Goal: Task Accomplishment & Management: Use online tool/utility

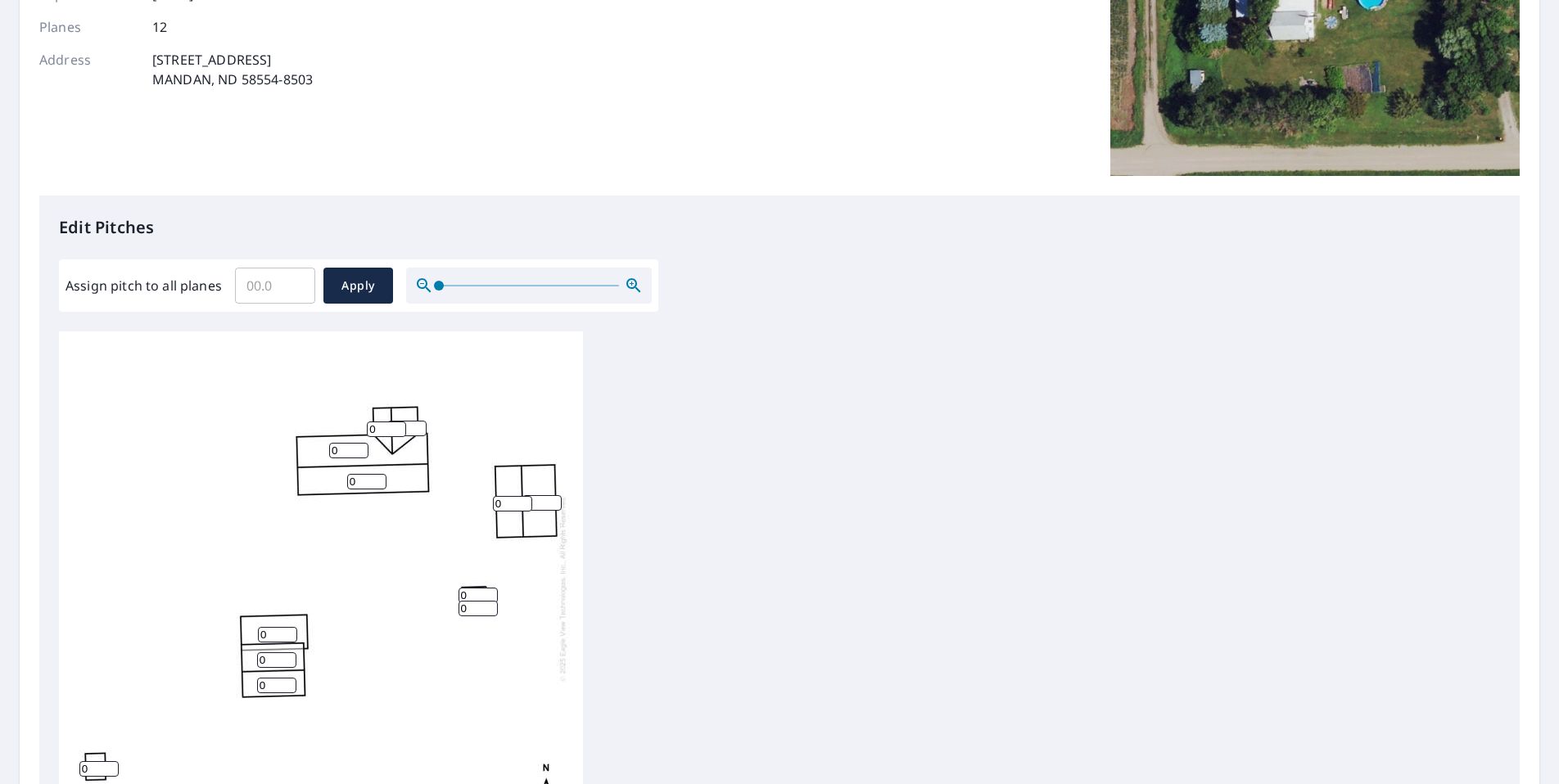
scroll to position [245, 0]
click at [398, 421] on input "1" at bounding box center [386, 427] width 39 height 16
click at [398, 421] on input "2" at bounding box center [386, 427] width 39 height 16
click at [398, 421] on input "3" at bounding box center [386, 427] width 39 height 16
click at [398, 421] on input "4" at bounding box center [386, 427] width 39 height 16
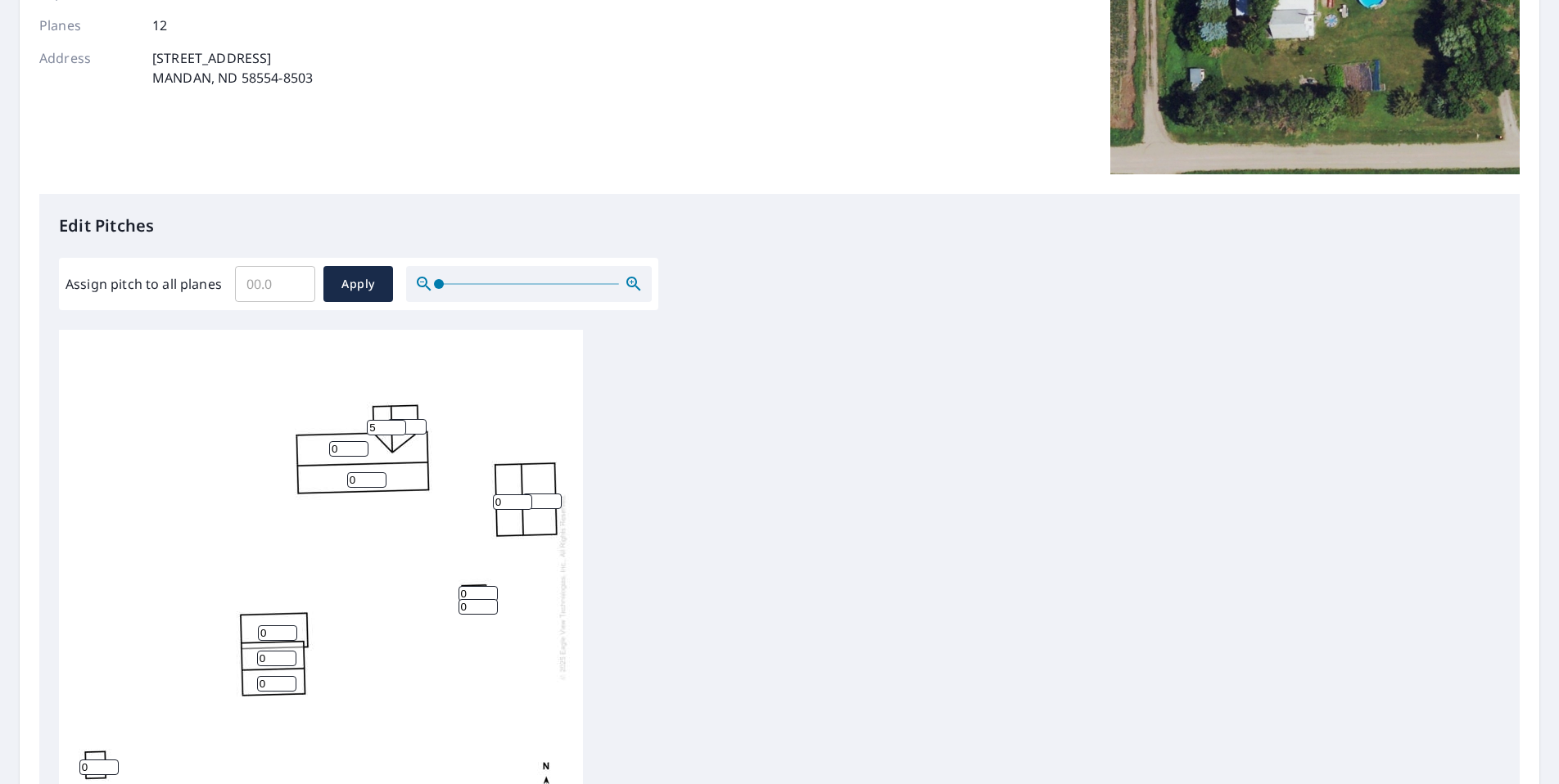
click at [398, 421] on input "5" at bounding box center [386, 427] width 39 height 16
type input "6"
click at [398, 421] on input "6" at bounding box center [386, 427] width 39 height 16
click at [475, 413] on div "0 0 0 0 0 0 0 0 6 0 0 0" at bounding box center [320, 586] width 524 height 514
click at [417, 421] on input "1" at bounding box center [406, 427] width 39 height 16
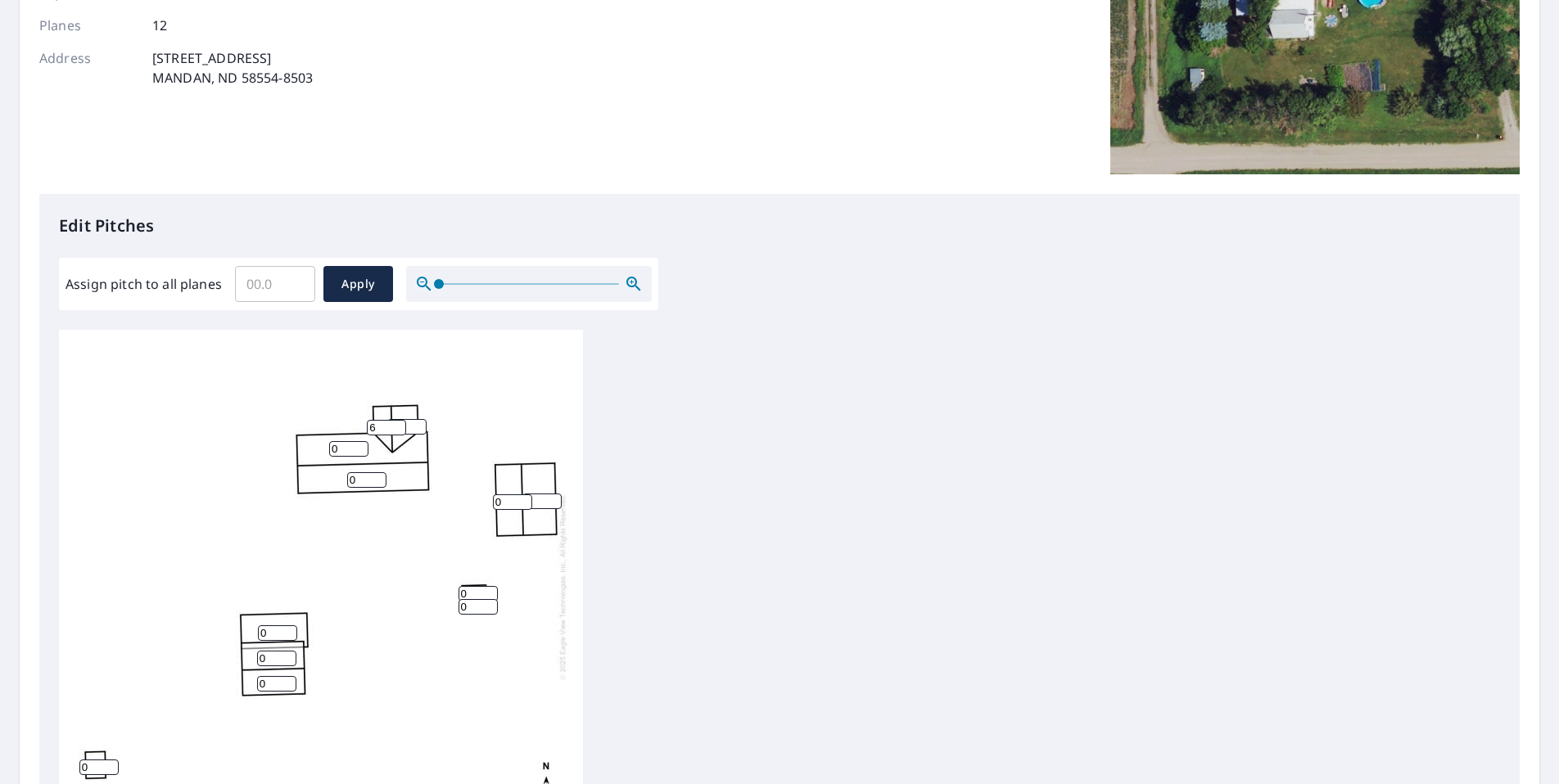
click at [417, 421] on input "2" at bounding box center [406, 427] width 39 height 16
click at [417, 421] on input "3" at bounding box center [406, 427] width 39 height 16
click at [417, 421] on input "4" at bounding box center [406, 427] width 39 height 16
click at [417, 421] on input "5" at bounding box center [406, 427] width 39 height 16
click at [417, 421] on input "6" at bounding box center [406, 427] width 39 height 16
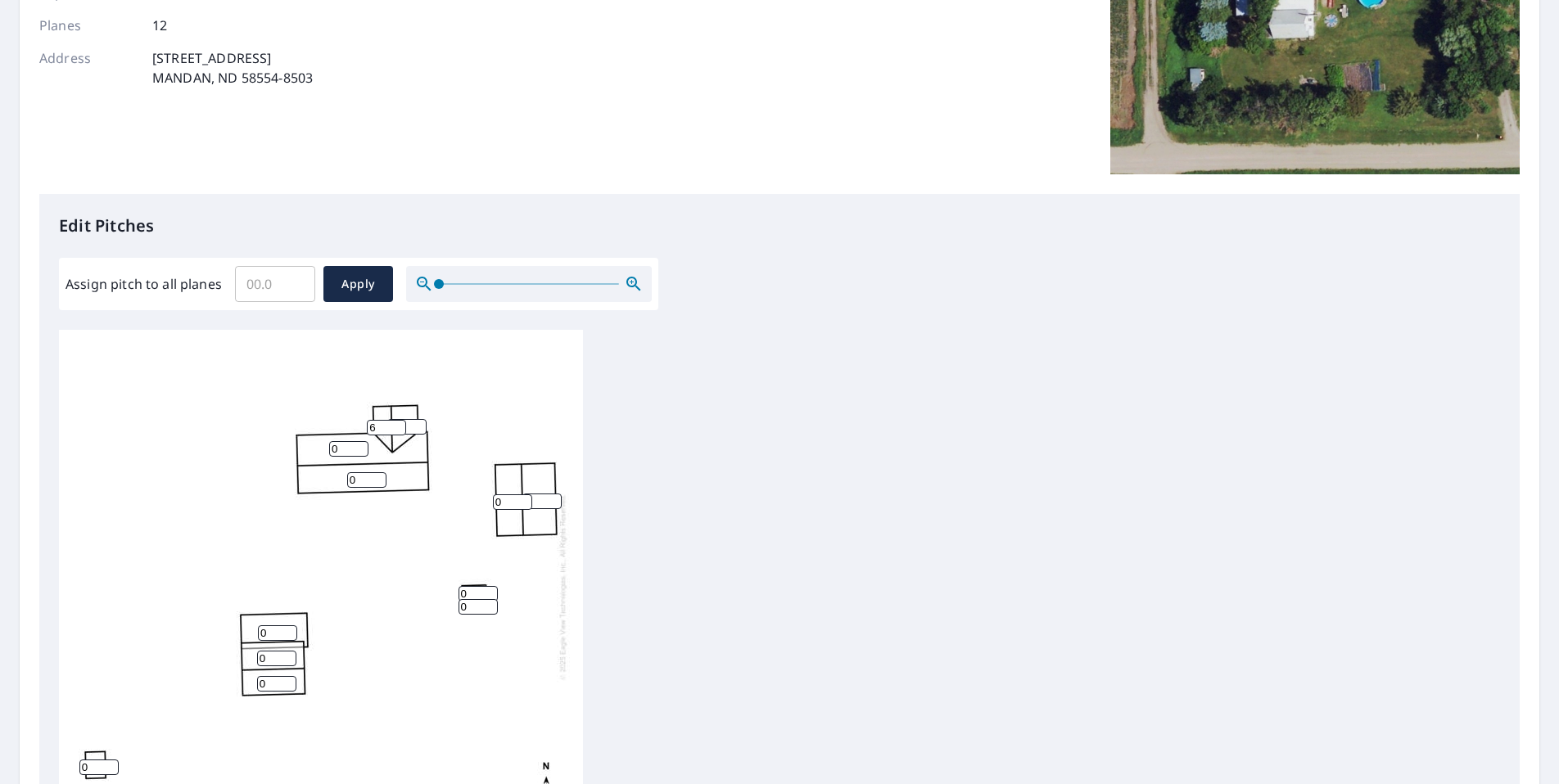
type input "7"
click at [417, 421] on input "7" at bounding box center [406, 427] width 39 height 16
click at [447, 425] on div "0 0 0 0 0 0 0 7 6 0 0 0" at bounding box center [320, 586] width 524 height 514
click at [358, 445] on input "1" at bounding box center [348, 449] width 39 height 16
click at [358, 445] on input "2" at bounding box center [348, 449] width 39 height 16
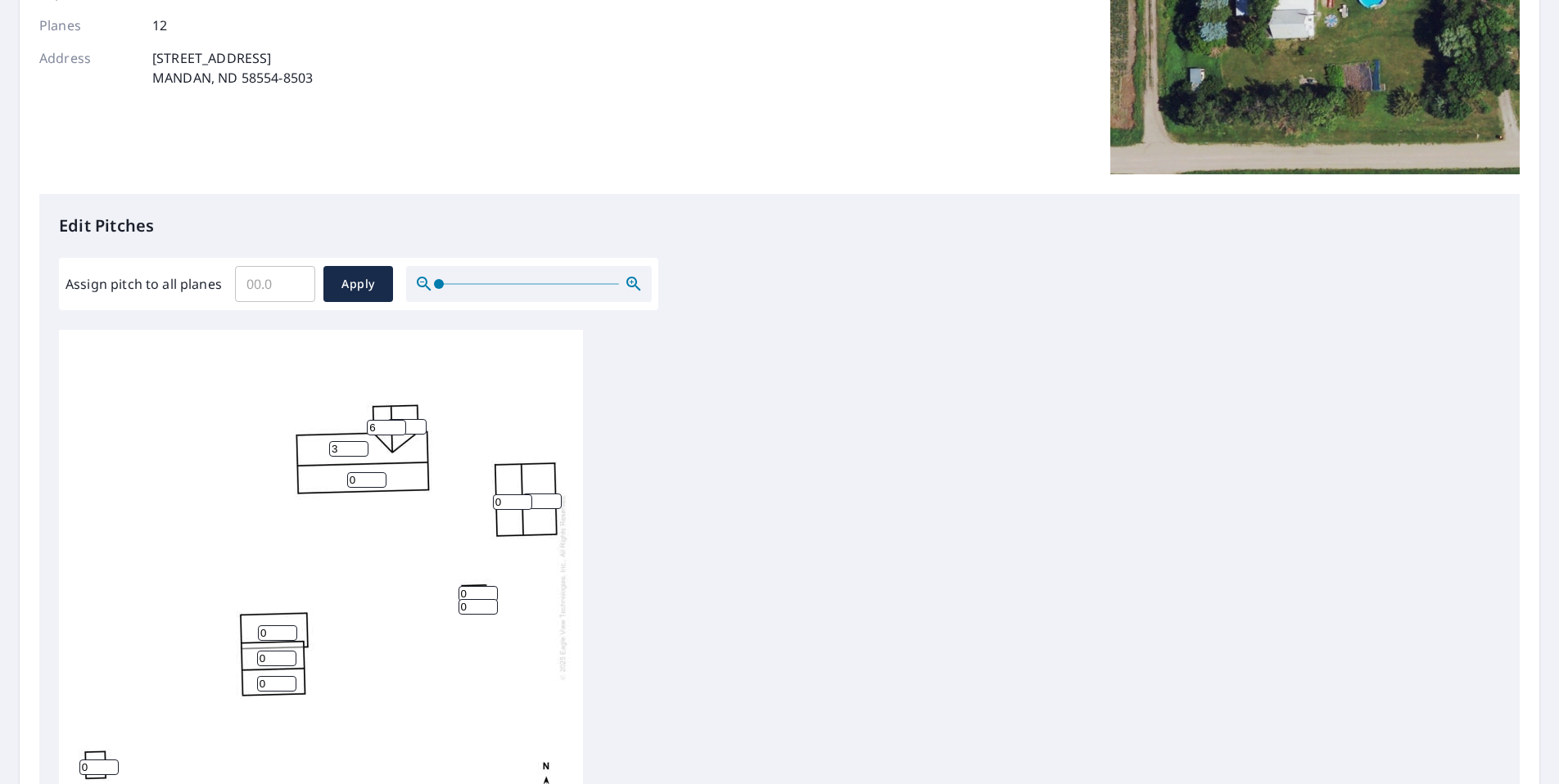
click at [358, 445] on input "3" at bounding box center [348, 449] width 39 height 16
click at [358, 445] on input "4" at bounding box center [348, 449] width 39 height 16
click at [358, 445] on input "5" at bounding box center [348, 449] width 39 height 16
type input "6"
click at [358, 445] on input "6" at bounding box center [348, 449] width 39 height 16
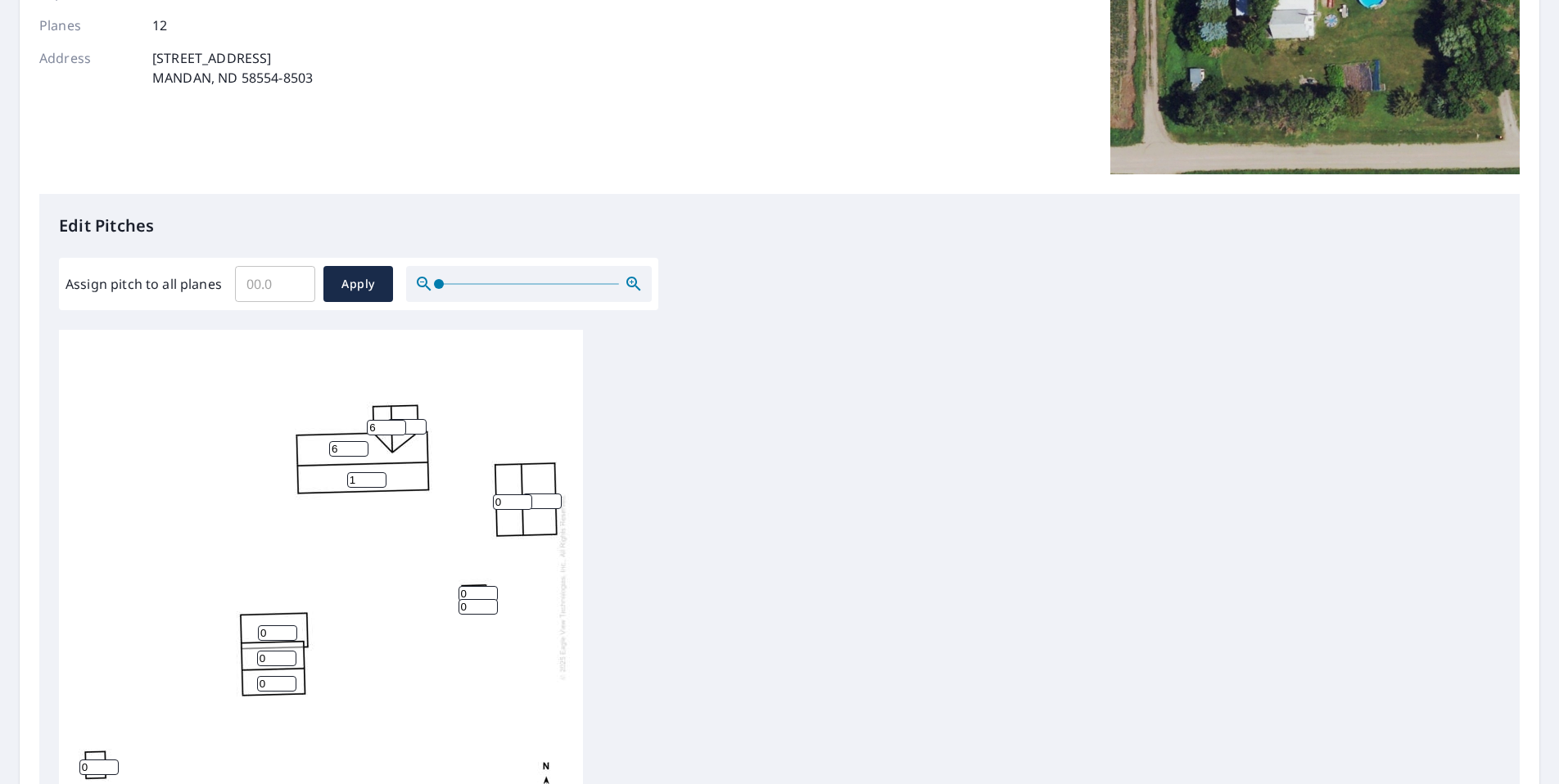
click at [379, 476] on input "1" at bounding box center [366, 480] width 39 height 16
click at [379, 476] on input "2" at bounding box center [366, 480] width 39 height 16
click at [379, 476] on input "3" at bounding box center [366, 480] width 39 height 16
click at [379, 476] on input "4" at bounding box center [366, 480] width 39 height 16
click at [379, 476] on input "5" at bounding box center [366, 480] width 39 height 16
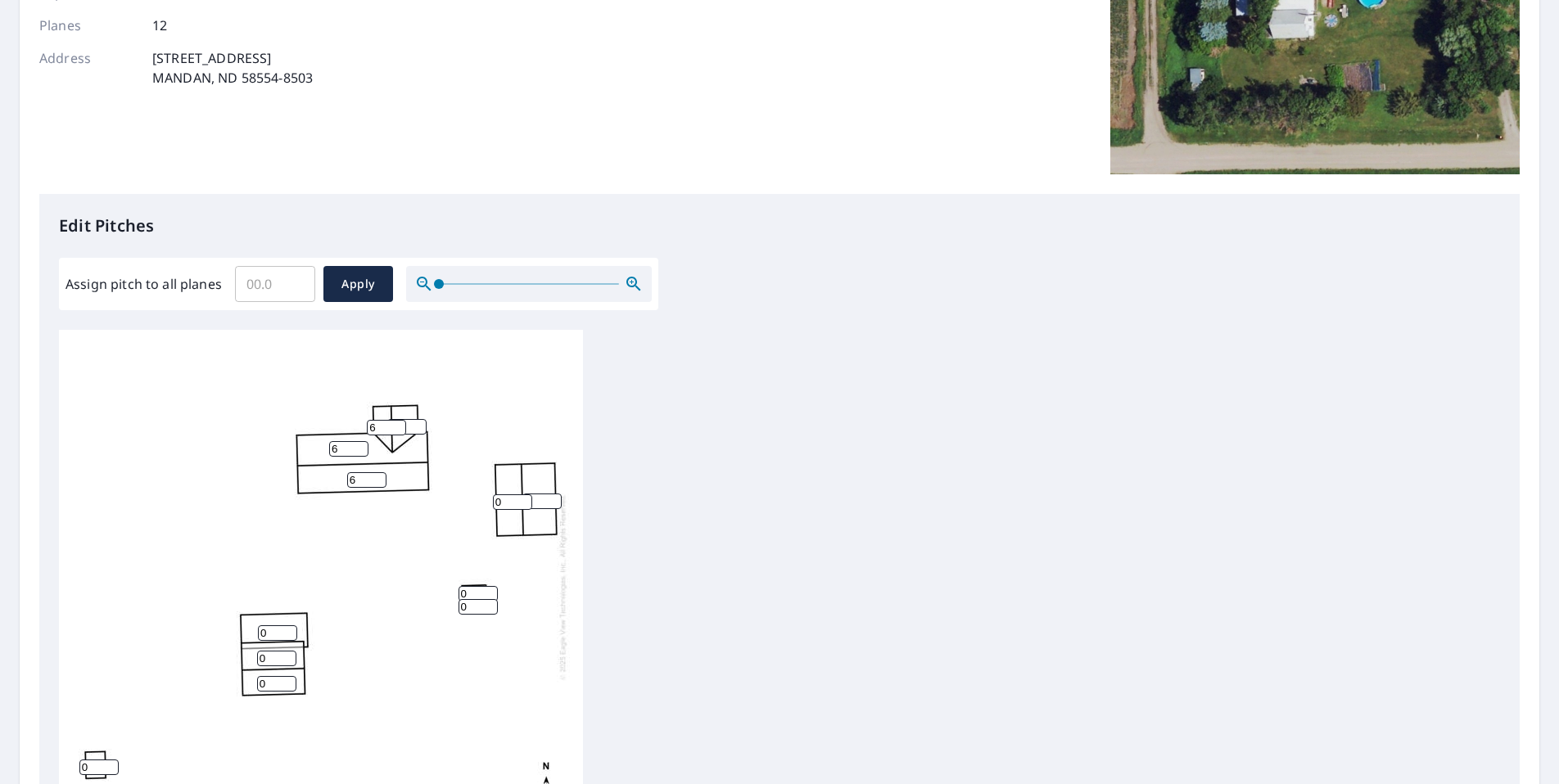
type input "6"
click at [379, 476] on input "6" at bounding box center [366, 480] width 39 height 16
click at [445, 449] on div "6 6 0 0 0 0 0 7 6 0 0 0" at bounding box center [320, 586] width 524 height 514
drag, startPoint x: 386, startPoint y: 425, endPoint x: 376, endPoint y: 424, distance: 10.0
click at [376, 424] on input "6" at bounding box center [386, 427] width 39 height 16
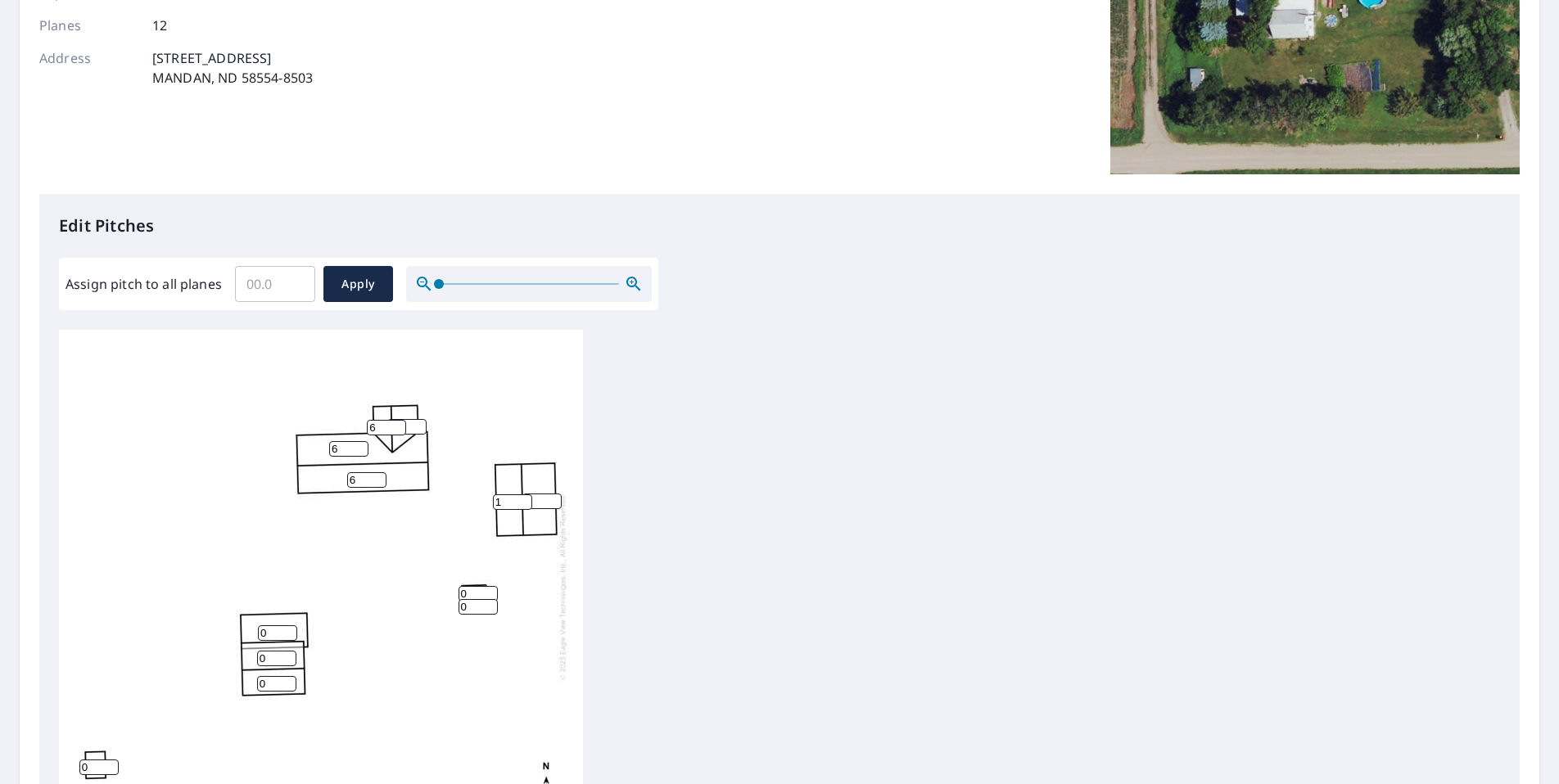
click at [523, 498] on input "1" at bounding box center [512, 503] width 39 height 16
click at [523, 498] on input "2" at bounding box center [512, 503] width 39 height 16
click at [523, 498] on input "3" at bounding box center [512, 503] width 39 height 16
type input "4"
click at [523, 498] on input "4" at bounding box center [512, 503] width 39 height 16
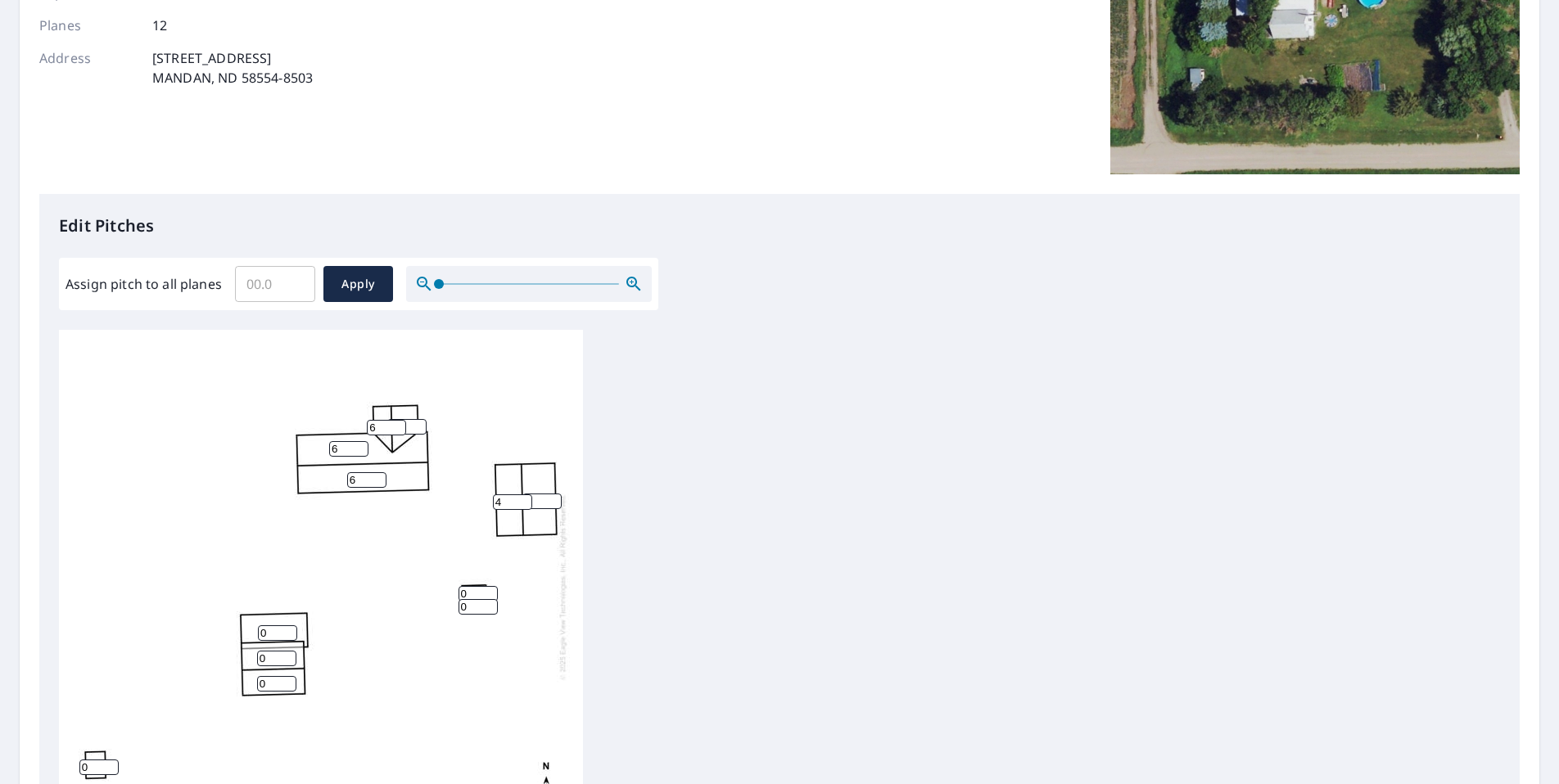
click at [555, 496] on input "1" at bounding box center [542, 502] width 39 height 16
click at [555, 496] on input "2" at bounding box center [542, 502] width 39 height 16
click at [555, 496] on input "3" at bounding box center [542, 502] width 39 height 16
type input "4"
click at [554, 496] on input "4" at bounding box center [542, 502] width 39 height 16
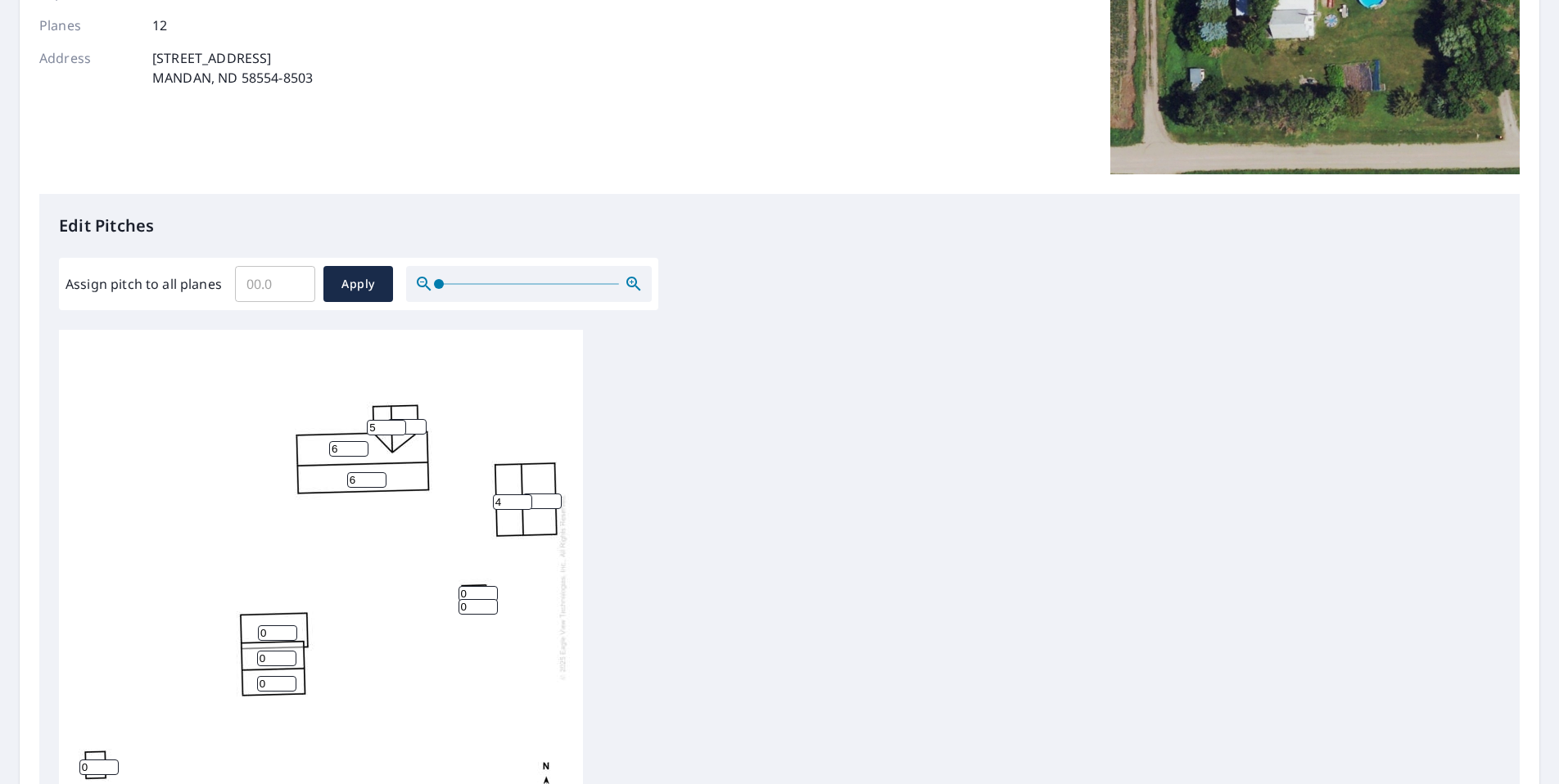
click at [398, 431] on input "5" at bounding box center [386, 427] width 39 height 16
click at [398, 431] on input "4" at bounding box center [386, 427] width 39 height 16
click at [398, 431] on input "3" at bounding box center [386, 427] width 39 height 16
click at [398, 431] on input "2" at bounding box center [386, 427] width 39 height 16
click at [398, 431] on input "1" at bounding box center [386, 427] width 39 height 16
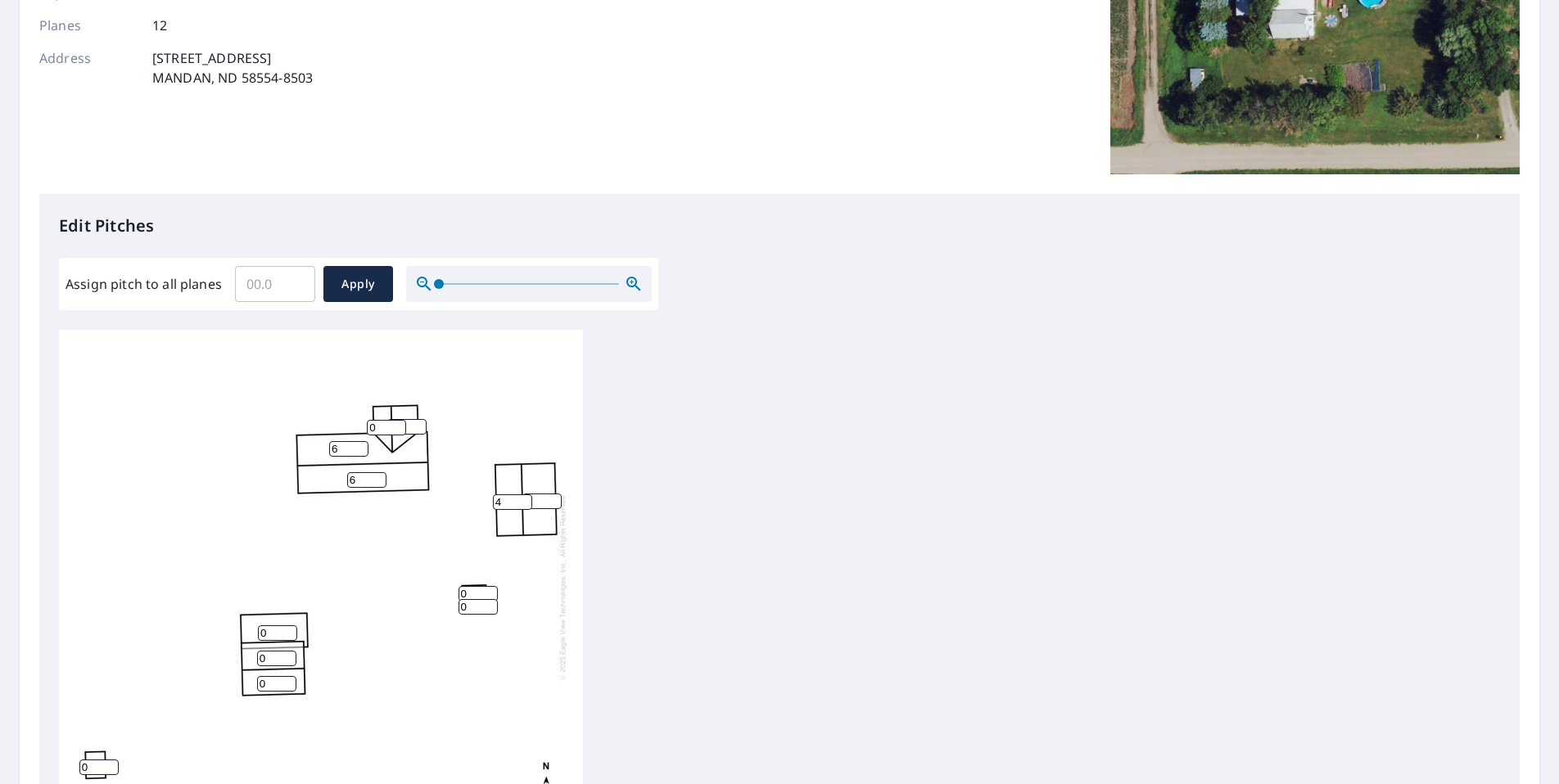
click at [398, 431] on input "0" at bounding box center [386, 427] width 39 height 16
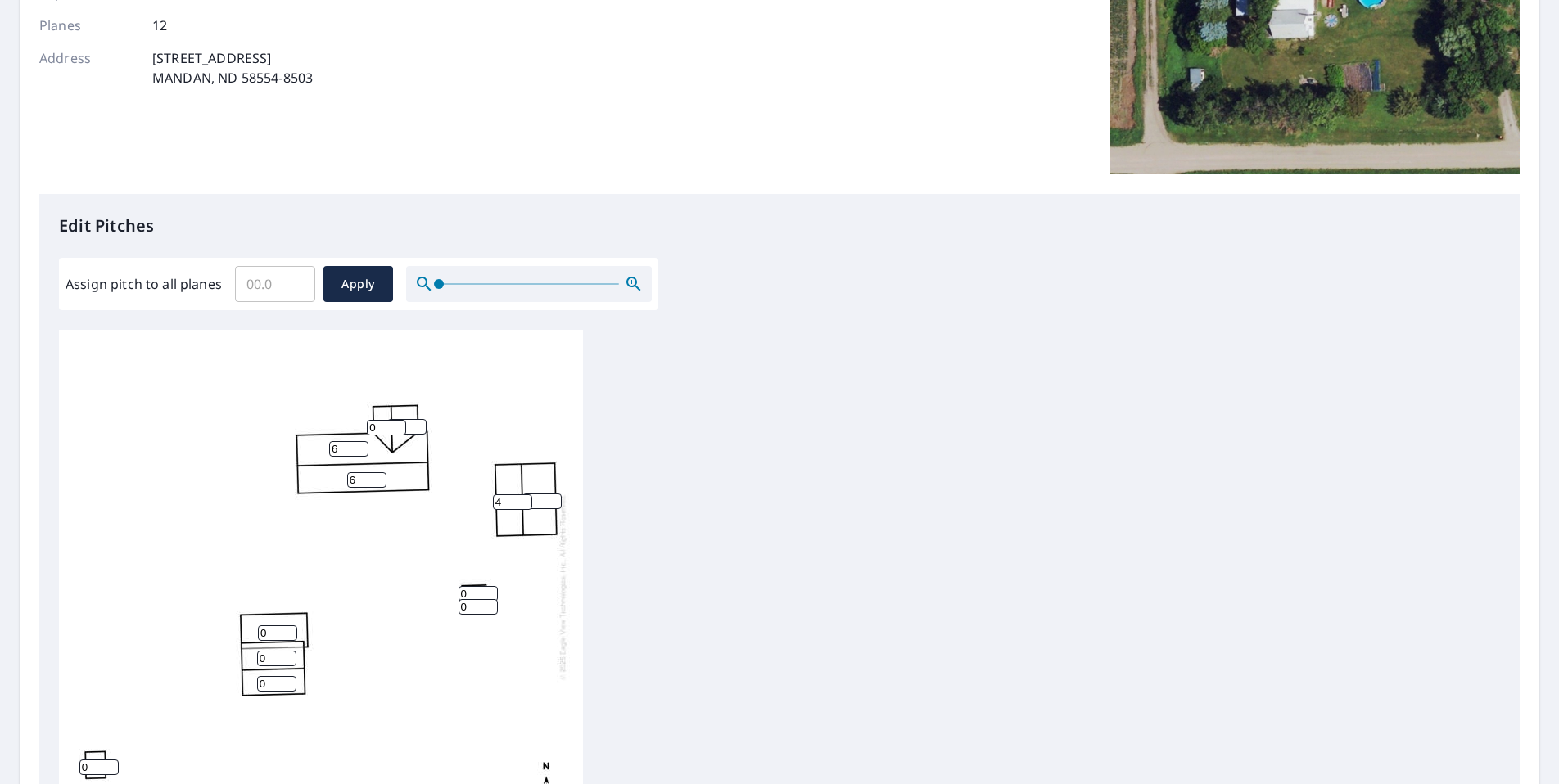
click at [398, 431] on input "0" at bounding box center [386, 427] width 39 height 16
click at [397, 421] on input "1" at bounding box center [386, 427] width 39 height 16
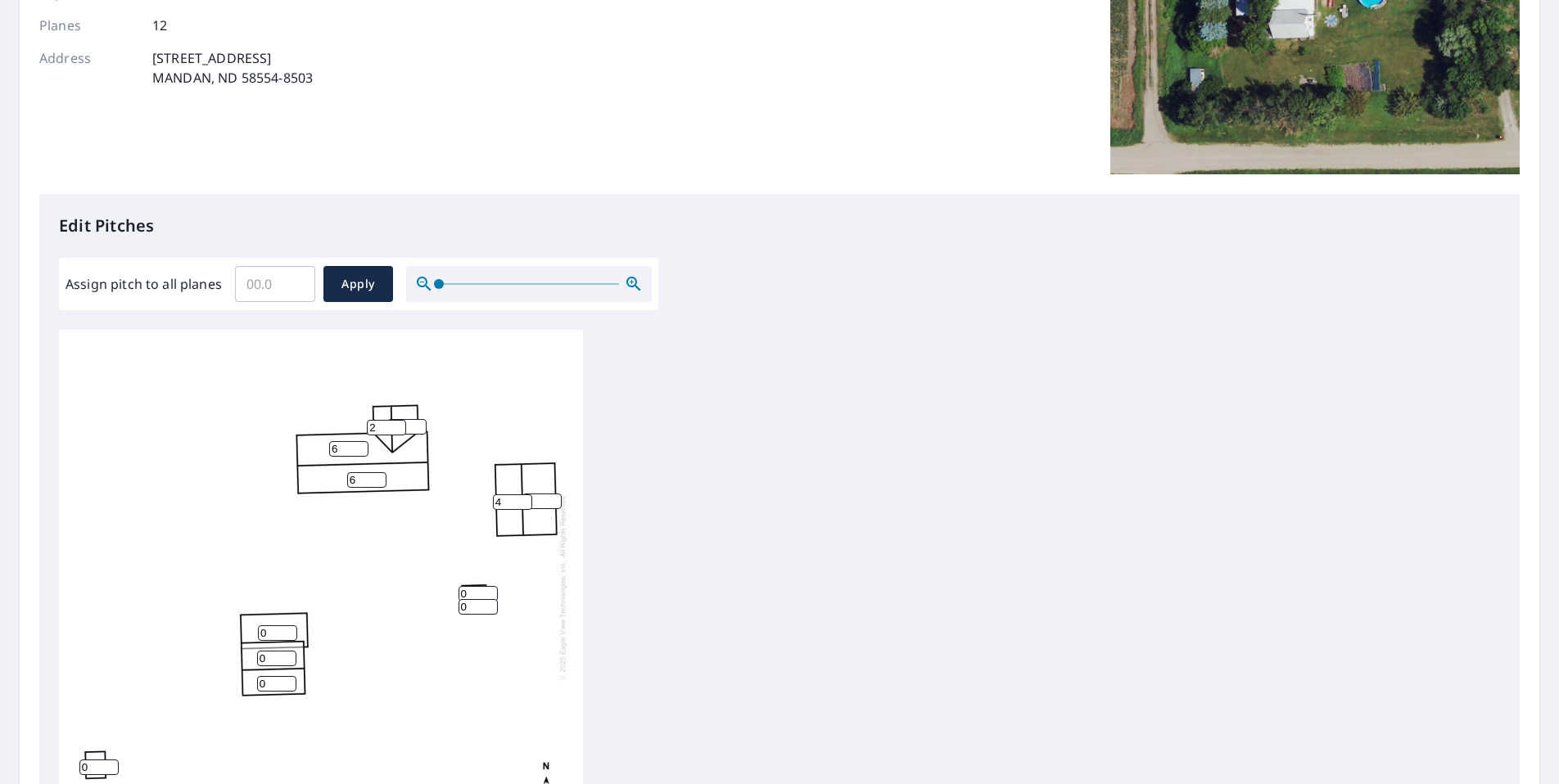
click at [397, 421] on input "2" at bounding box center [386, 427] width 39 height 16
click at [397, 421] on input "3" at bounding box center [386, 427] width 39 height 16
click at [397, 421] on input "4" at bounding box center [386, 427] width 39 height 16
click at [397, 421] on input "5" at bounding box center [386, 427] width 39 height 16
type input "6"
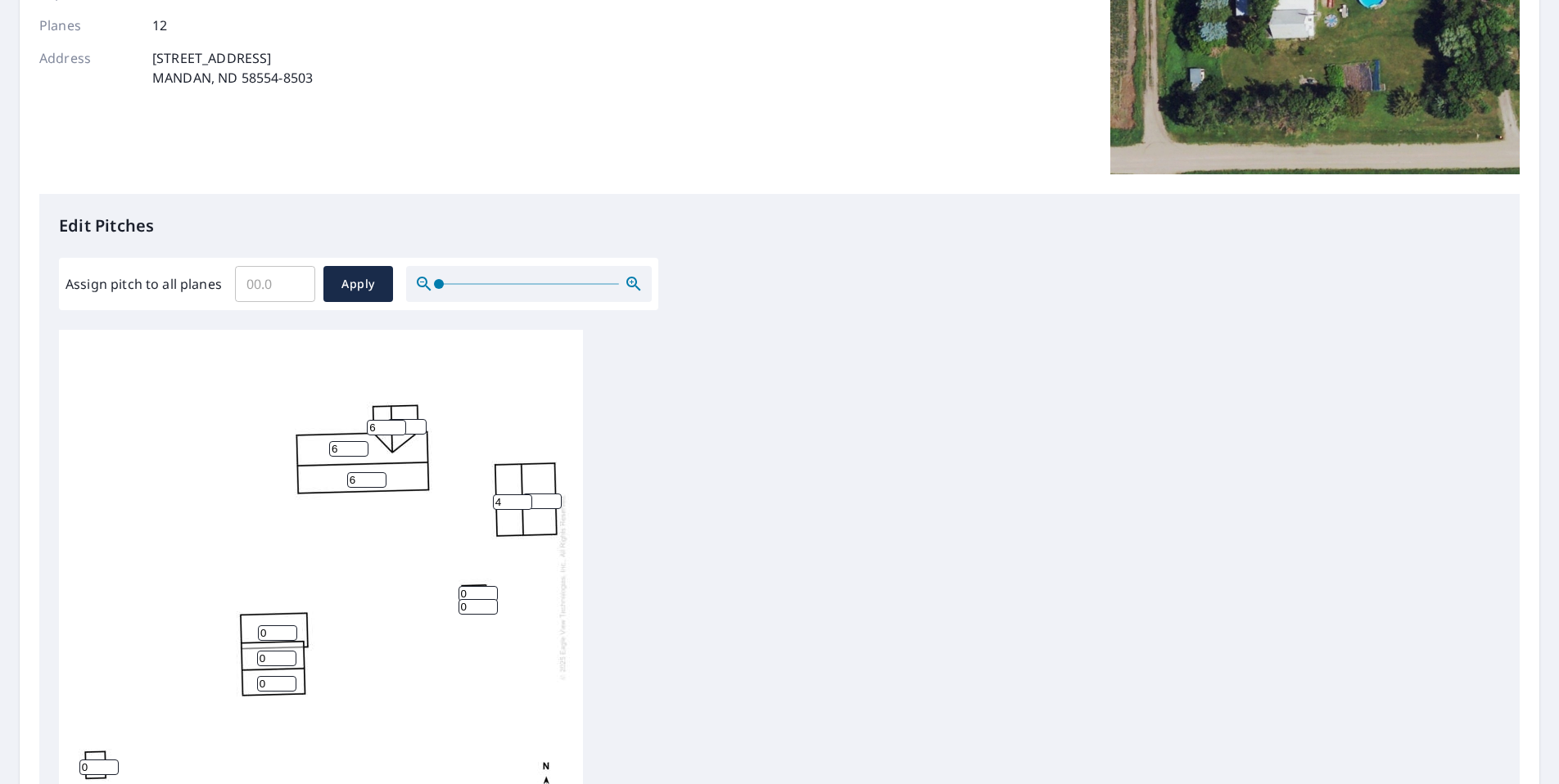
click at [397, 421] on input "6" at bounding box center [386, 427] width 39 height 16
click at [420, 429] on input "6" at bounding box center [406, 427] width 39 height 16
click at [420, 429] on input "4" at bounding box center [406, 427] width 39 height 16
click at [420, 429] on input "3" at bounding box center [406, 427] width 39 height 16
click at [420, 429] on input "2" at bounding box center [406, 427] width 39 height 16
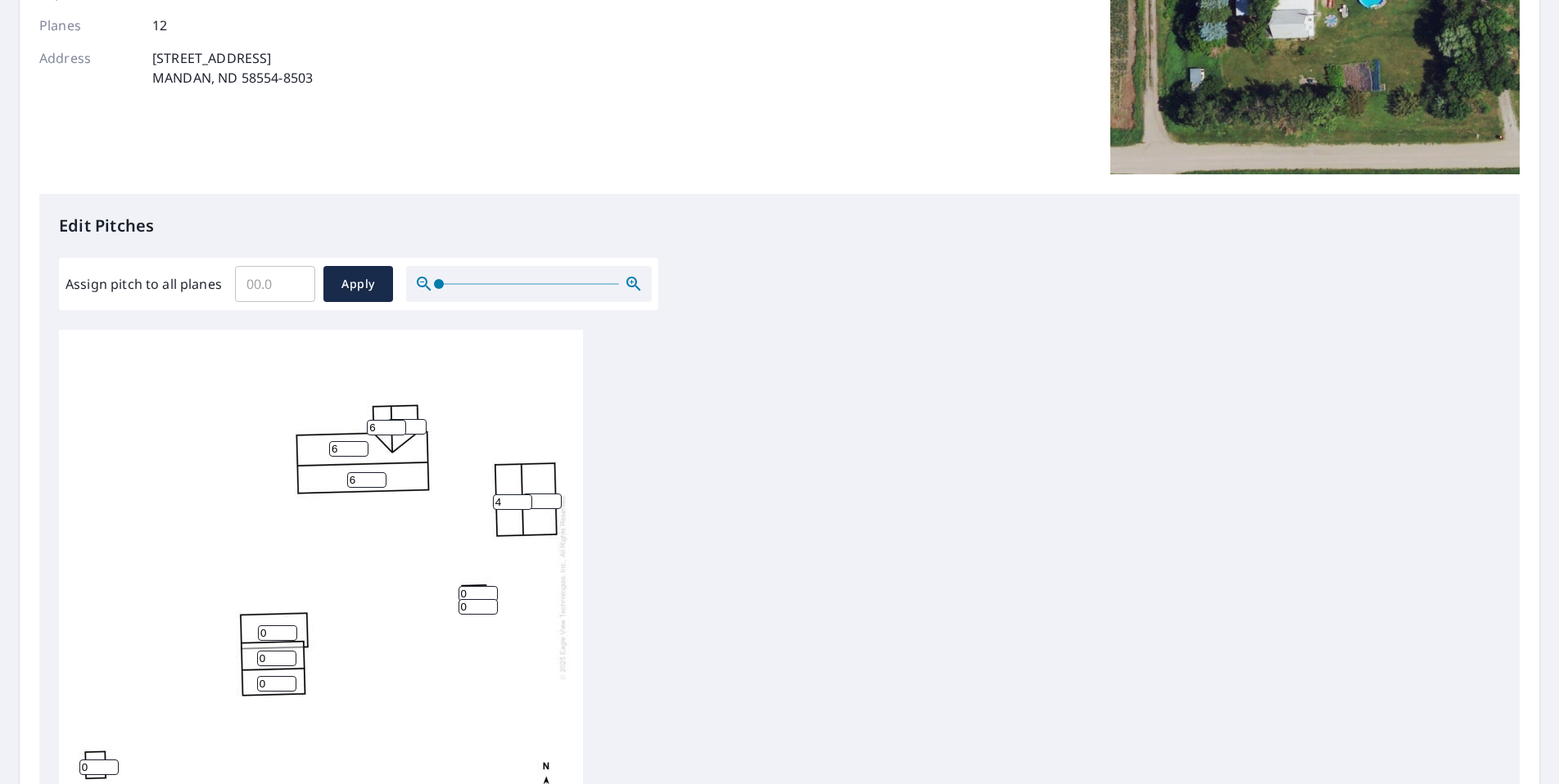
click at [420, 429] on input "1" at bounding box center [406, 427] width 39 height 16
click at [420, 429] on input "0" at bounding box center [406, 427] width 39 height 16
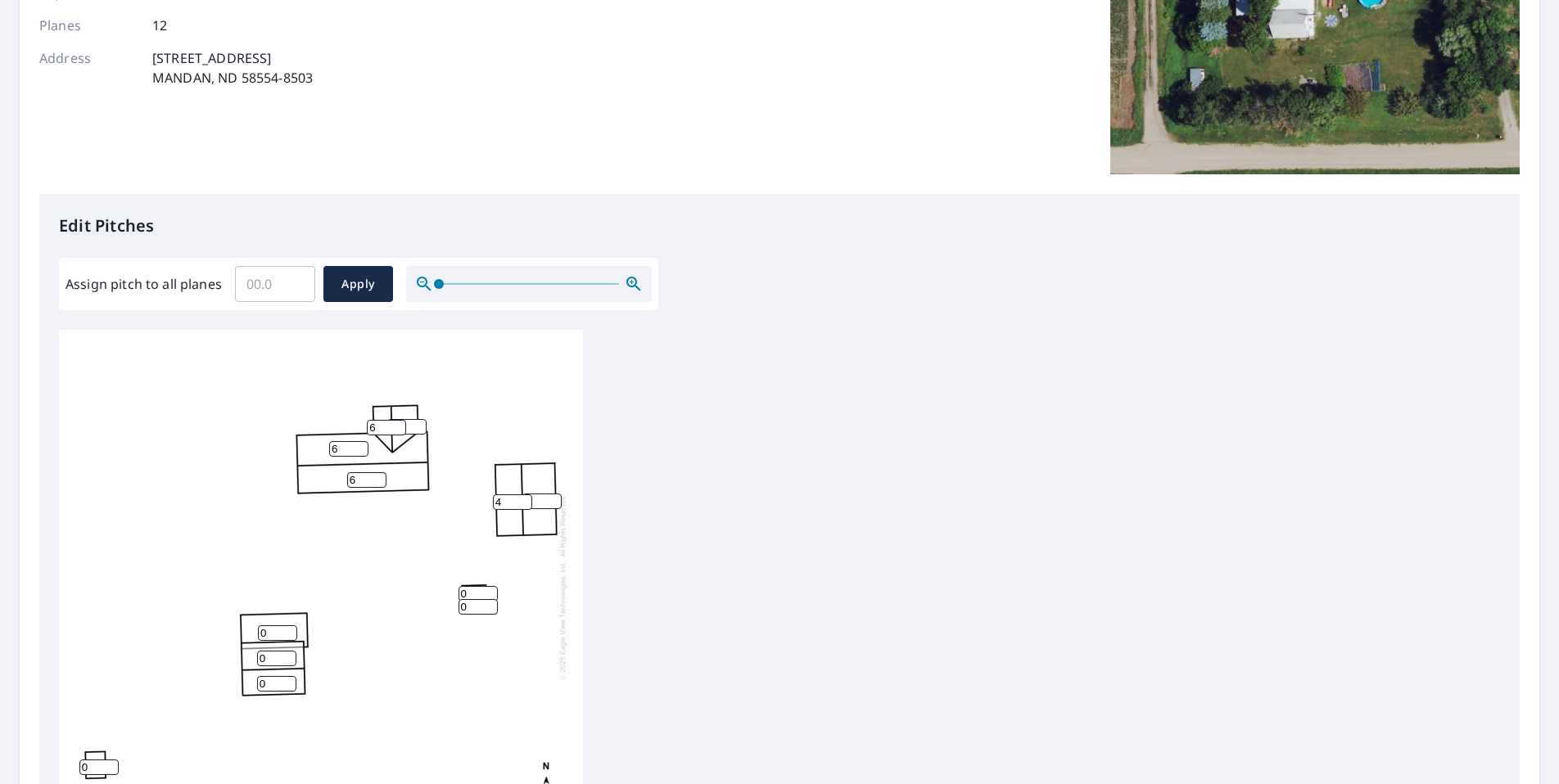
click at [420, 429] on input "0" at bounding box center [406, 427] width 39 height 16
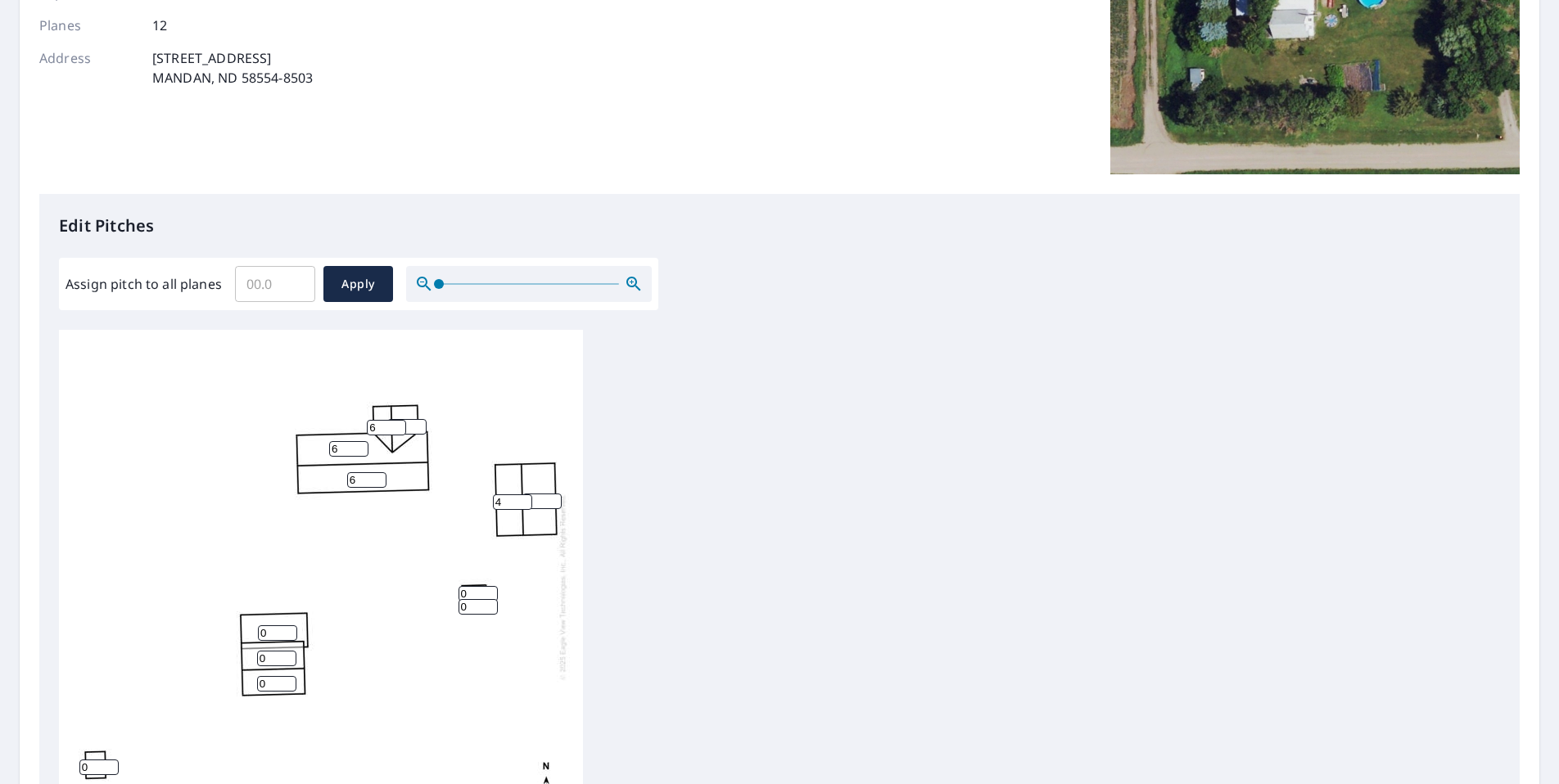
click at [420, 429] on input "0" at bounding box center [406, 427] width 39 height 16
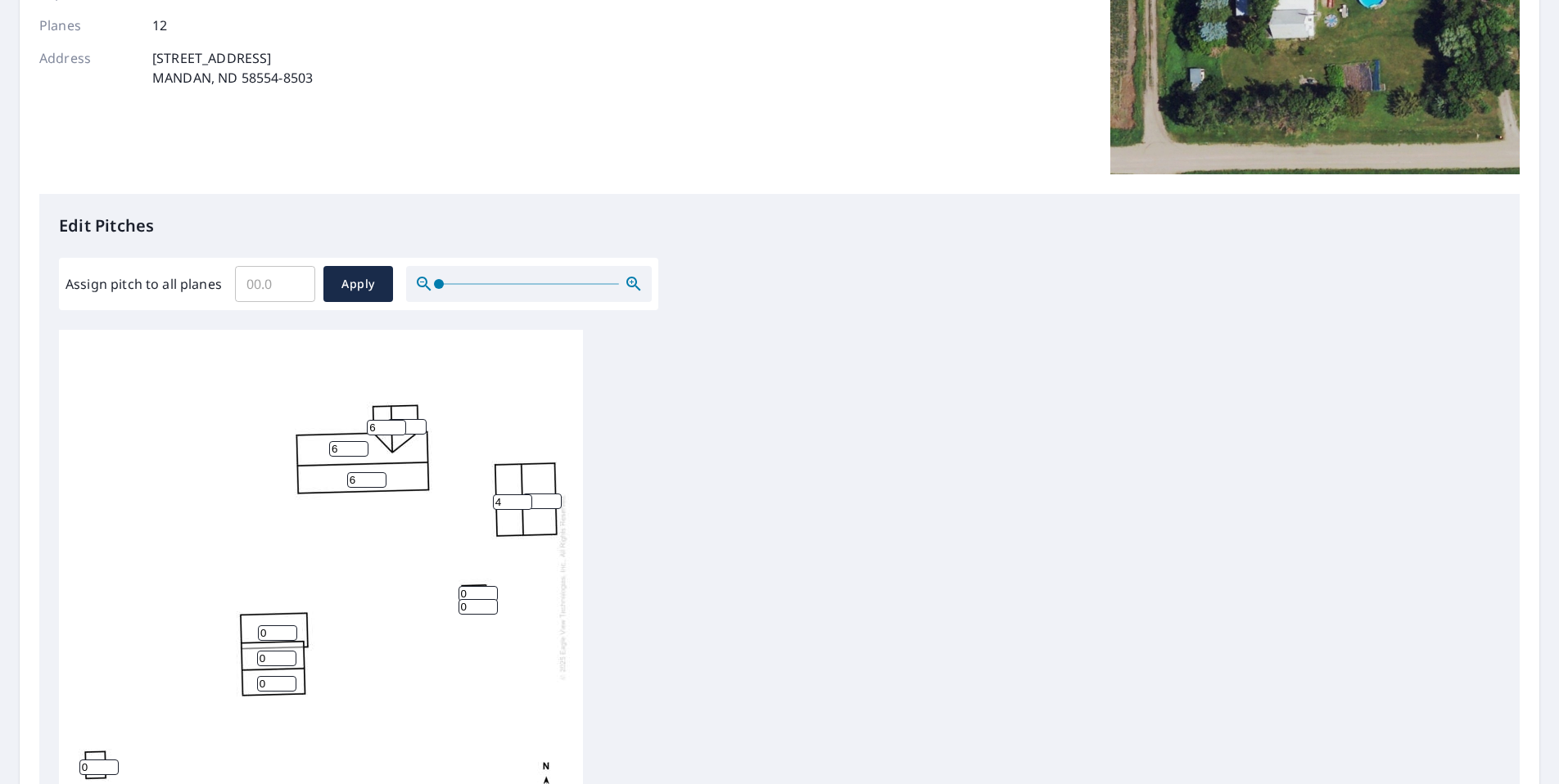
click at [420, 429] on input "0" at bounding box center [406, 427] width 39 height 16
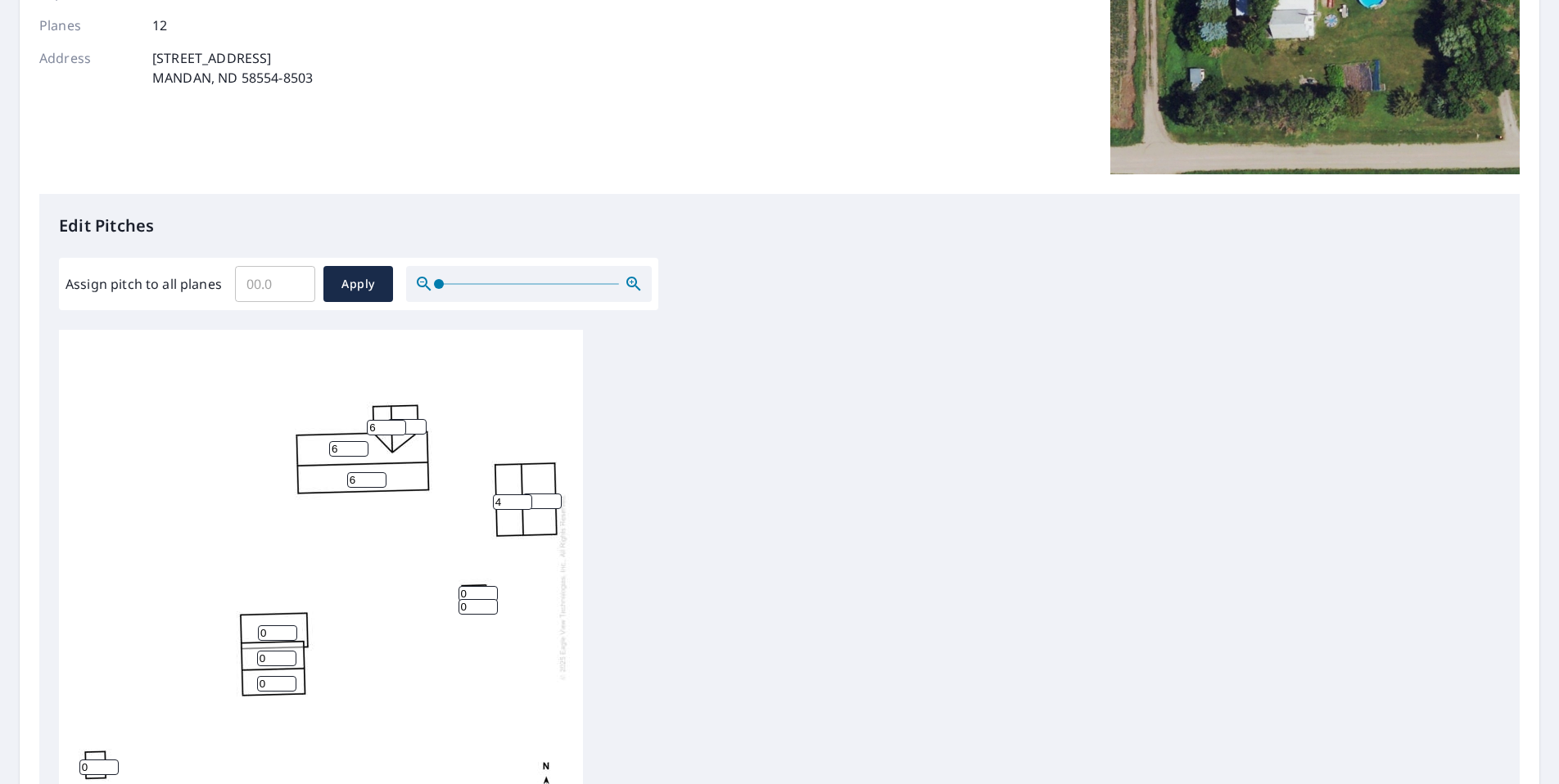
click at [420, 429] on input "0" at bounding box center [406, 427] width 39 height 16
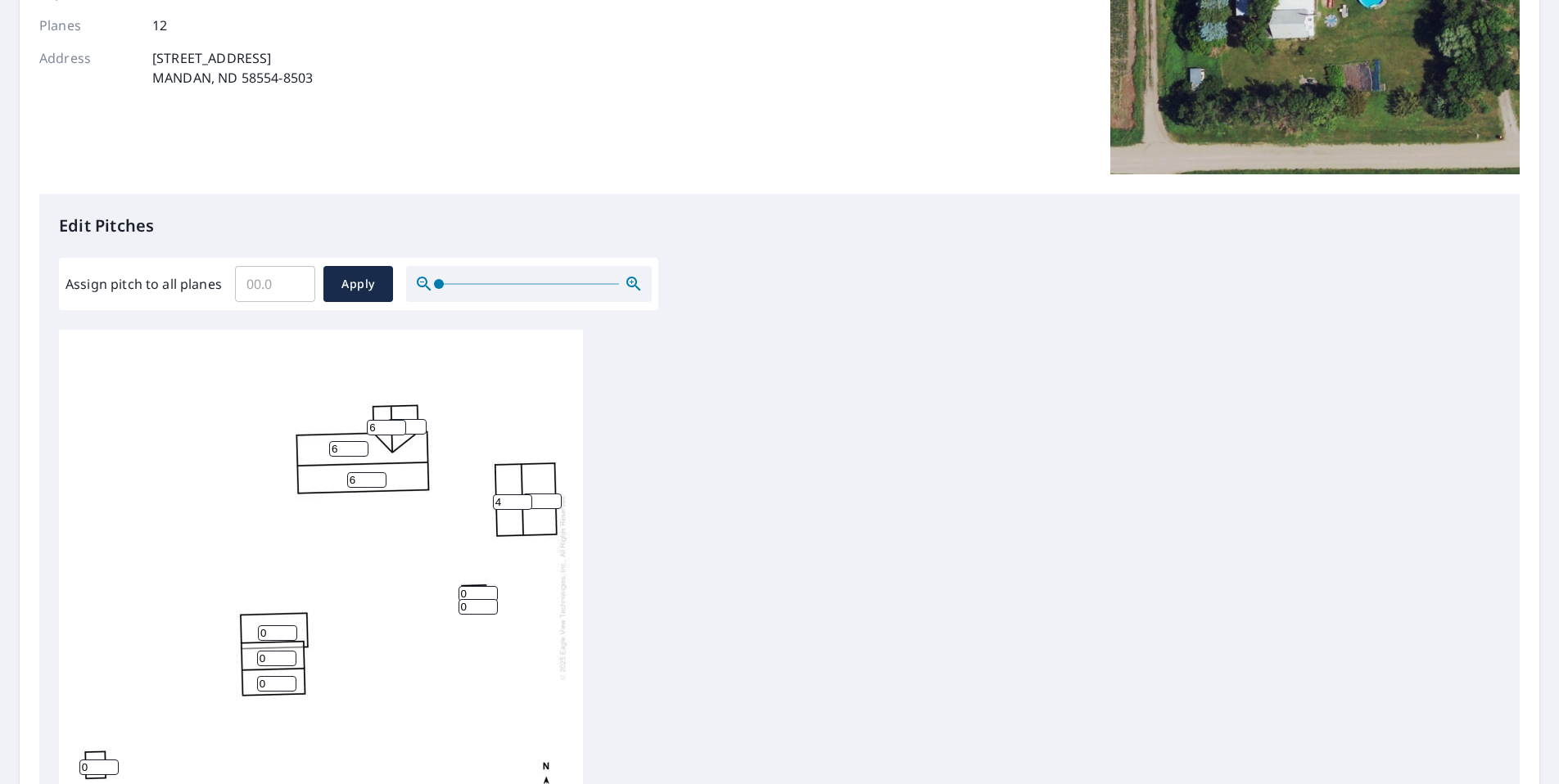
click at [420, 429] on input "0" at bounding box center [406, 427] width 39 height 16
click at [416, 421] on input "1" at bounding box center [406, 427] width 39 height 16
click at [416, 421] on input "2" at bounding box center [406, 427] width 39 height 16
click at [416, 421] on input "3" at bounding box center [406, 427] width 39 height 16
click at [416, 421] on input "4" at bounding box center [406, 427] width 39 height 16
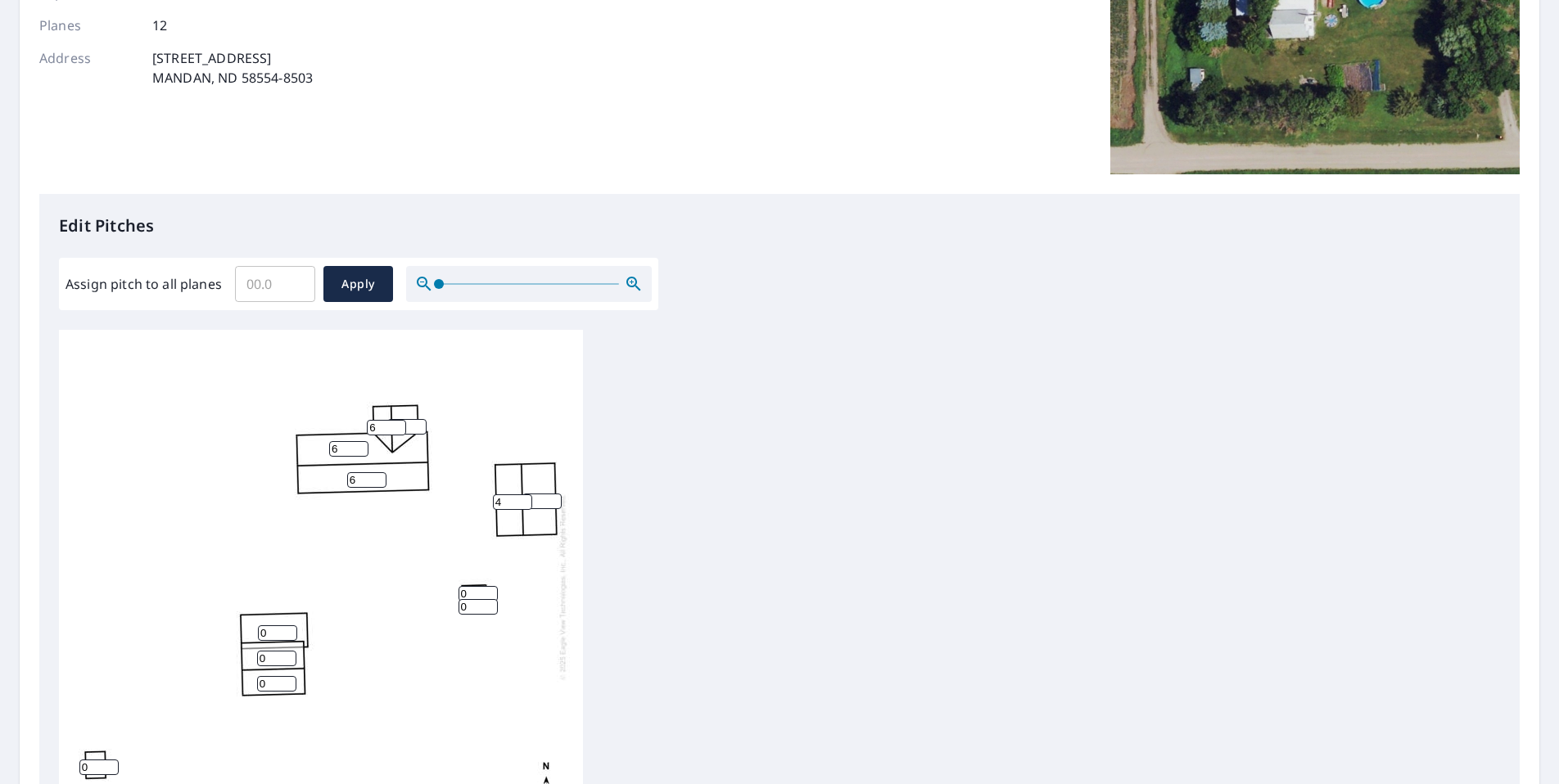
click at [416, 421] on input "5" at bounding box center [406, 427] width 39 height 16
type input "6"
click at [416, 421] on input "6" at bounding box center [406, 427] width 39 height 16
click at [552, 501] on input "5" at bounding box center [542, 502] width 39 height 16
click at [552, 501] on input "6" at bounding box center [542, 502] width 39 height 16
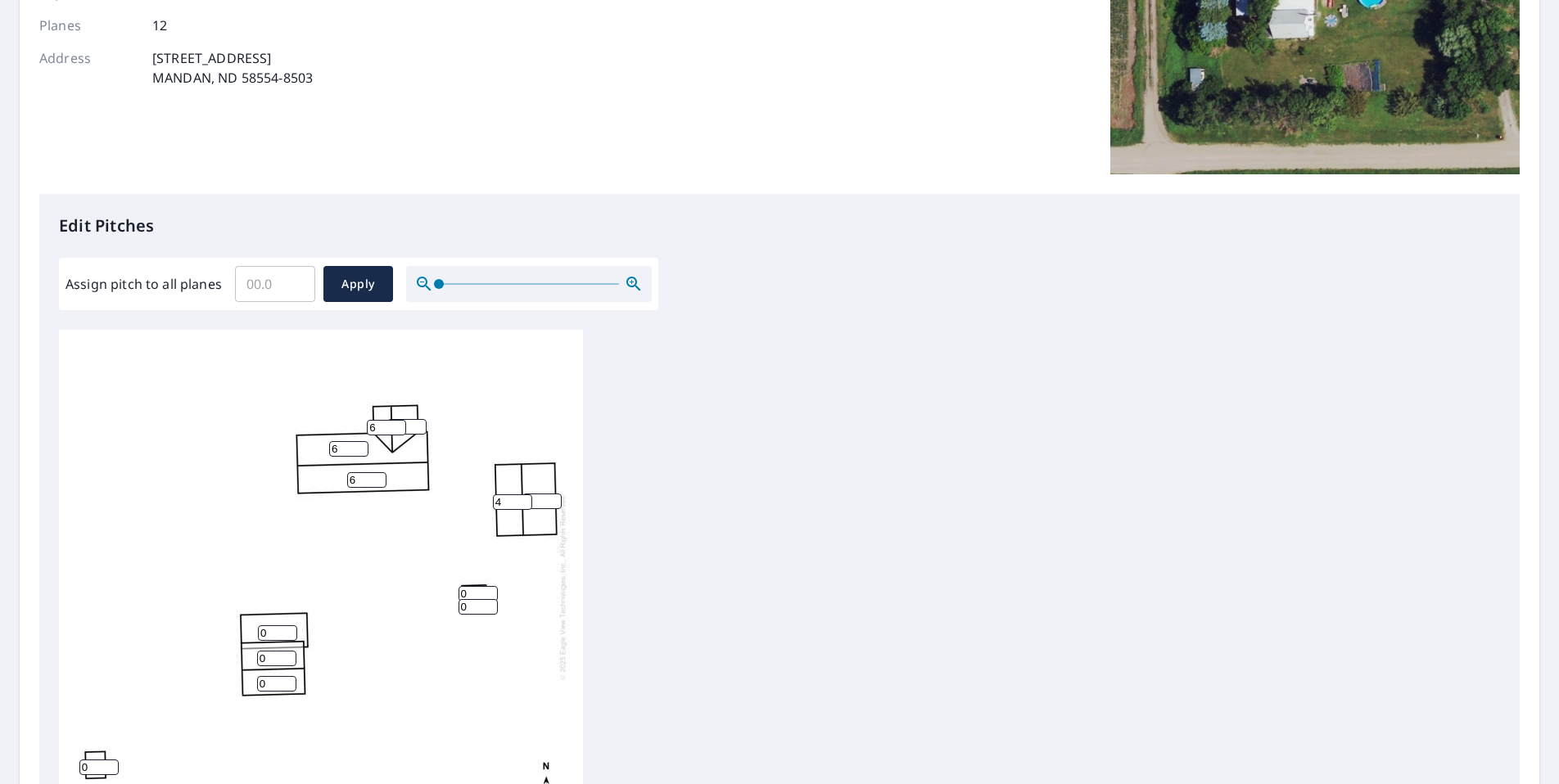
click at [552, 501] on input "7" at bounding box center [542, 502] width 39 height 16
click at [552, 501] on input "8" at bounding box center [542, 502] width 39 height 16
click at [552, 501] on input "9" at bounding box center [542, 502] width 39 height 16
click at [552, 501] on input "10" at bounding box center [542, 502] width 39 height 16
click at [552, 501] on input "11" at bounding box center [542, 502] width 39 height 16
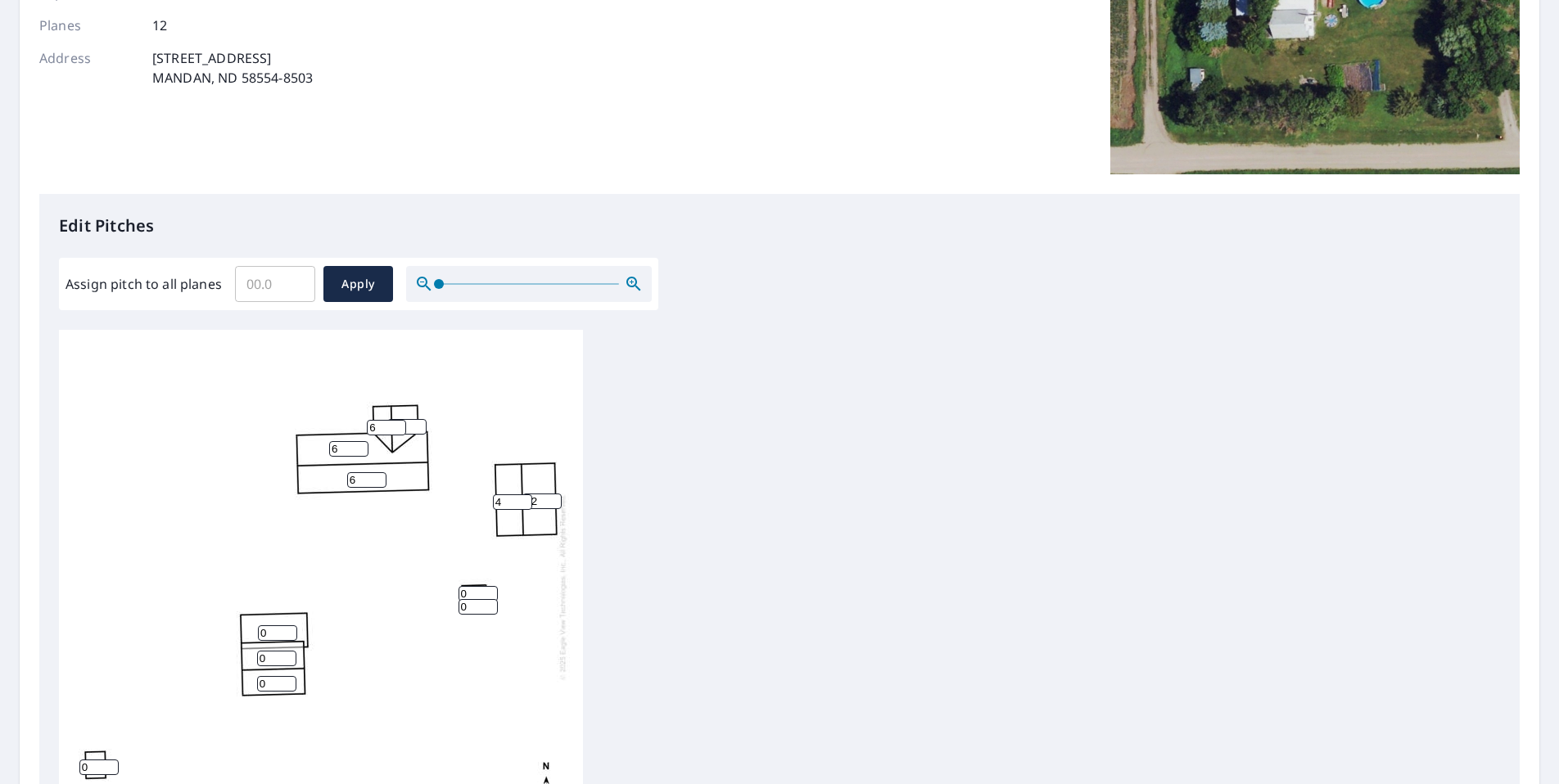
click at [552, 501] on input "12" at bounding box center [542, 502] width 39 height 16
click at [552, 501] on input "13" at bounding box center [542, 502] width 39 height 16
click at [552, 501] on input "14" at bounding box center [542, 502] width 39 height 16
click at [552, 501] on input "15" at bounding box center [542, 502] width 39 height 16
click at [552, 501] on input "16" at bounding box center [542, 502] width 39 height 16
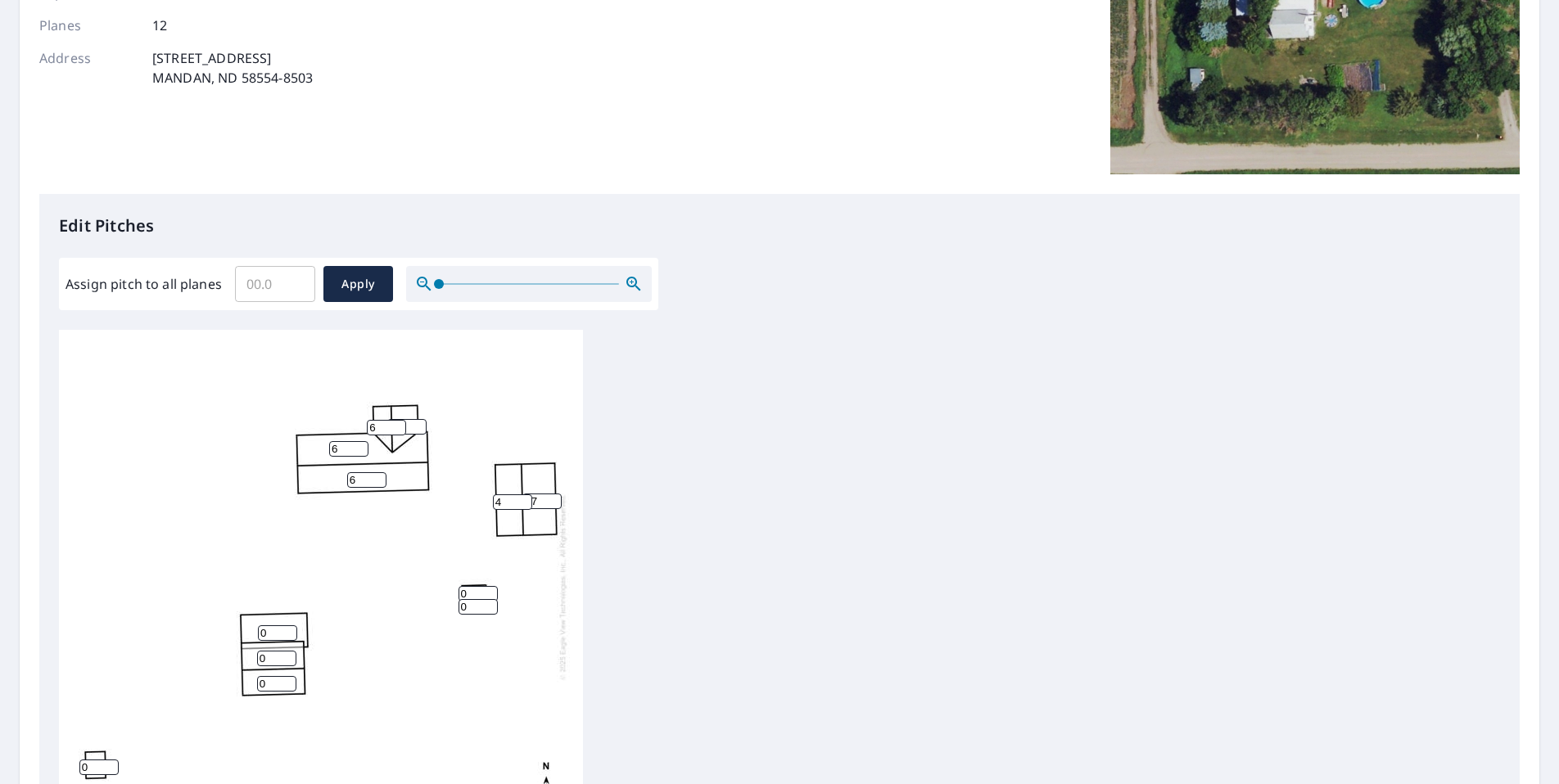
click at [552, 501] on input "17" at bounding box center [542, 502] width 39 height 16
click at [552, 501] on input "18" at bounding box center [542, 502] width 39 height 16
click at [554, 503] on input "17" at bounding box center [542, 502] width 39 height 16
click at [554, 503] on input "16" at bounding box center [542, 502] width 39 height 16
click at [554, 503] on input "15" at bounding box center [542, 502] width 39 height 16
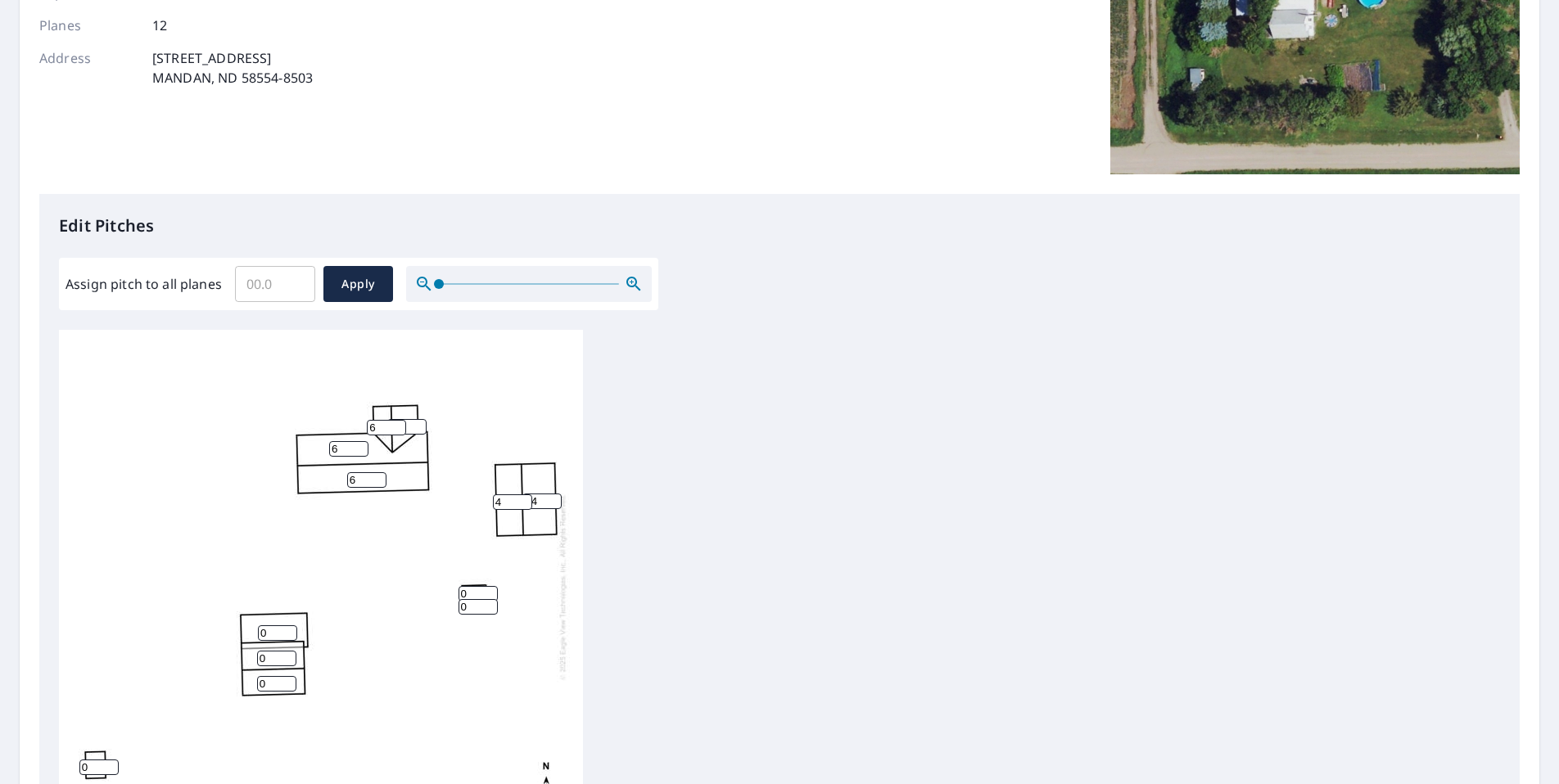
click at [554, 503] on input "14" at bounding box center [542, 502] width 39 height 16
click at [554, 503] on input "13" at bounding box center [542, 502] width 39 height 16
click at [554, 503] on input "12" at bounding box center [542, 502] width 39 height 16
click at [554, 503] on input "11" at bounding box center [542, 502] width 39 height 16
click at [554, 503] on input "10" at bounding box center [542, 502] width 39 height 16
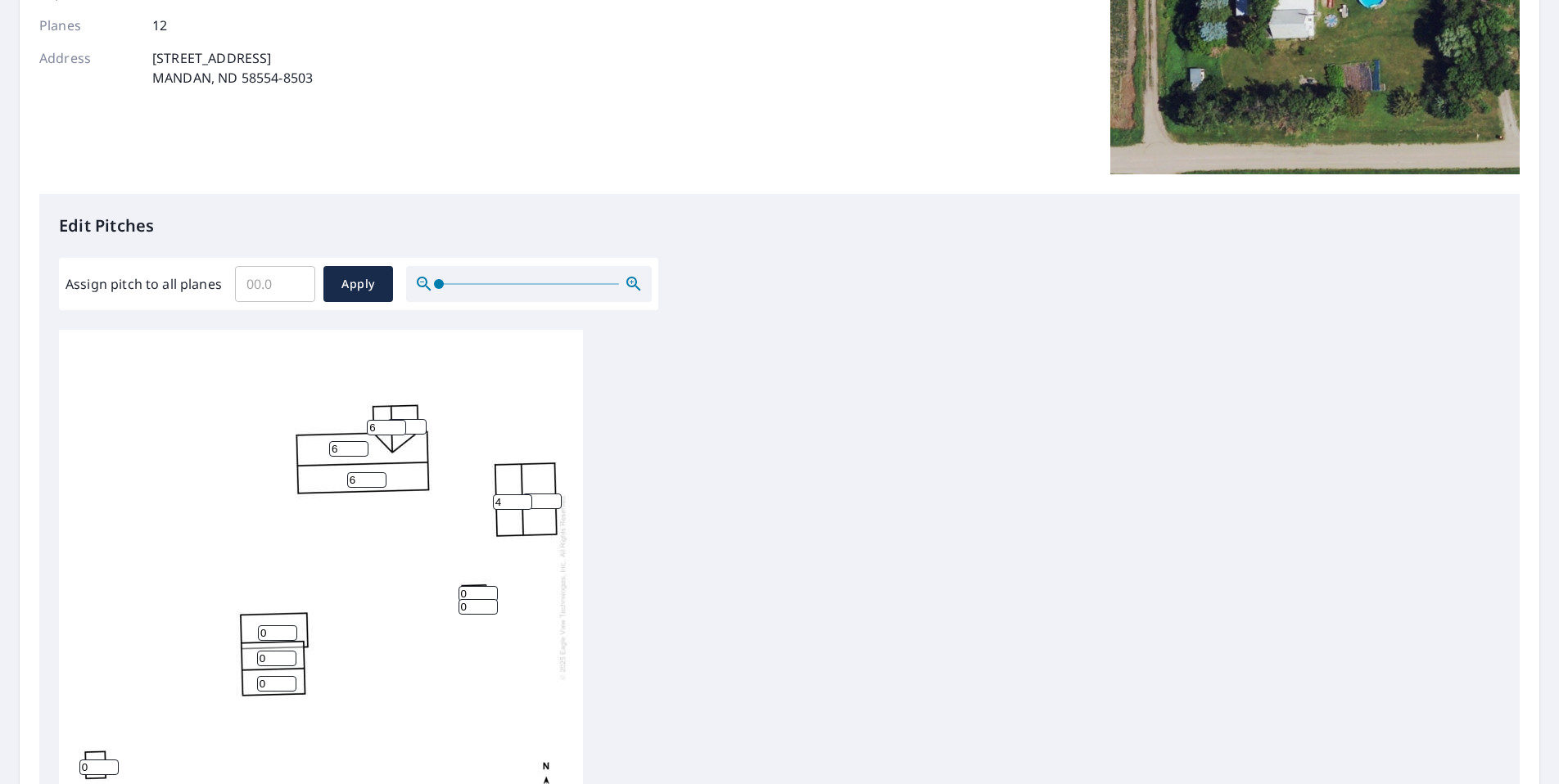
click at [554, 503] on input "9" at bounding box center [542, 502] width 39 height 16
click at [554, 503] on input "8" at bounding box center [542, 502] width 39 height 16
click at [552, 496] on input "9" at bounding box center [542, 502] width 39 height 16
click at [552, 496] on input "10" at bounding box center [542, 502] width 39 height 16
click at [552, 496] on input "11" at bounding box center [542, 502] width 39 height 16
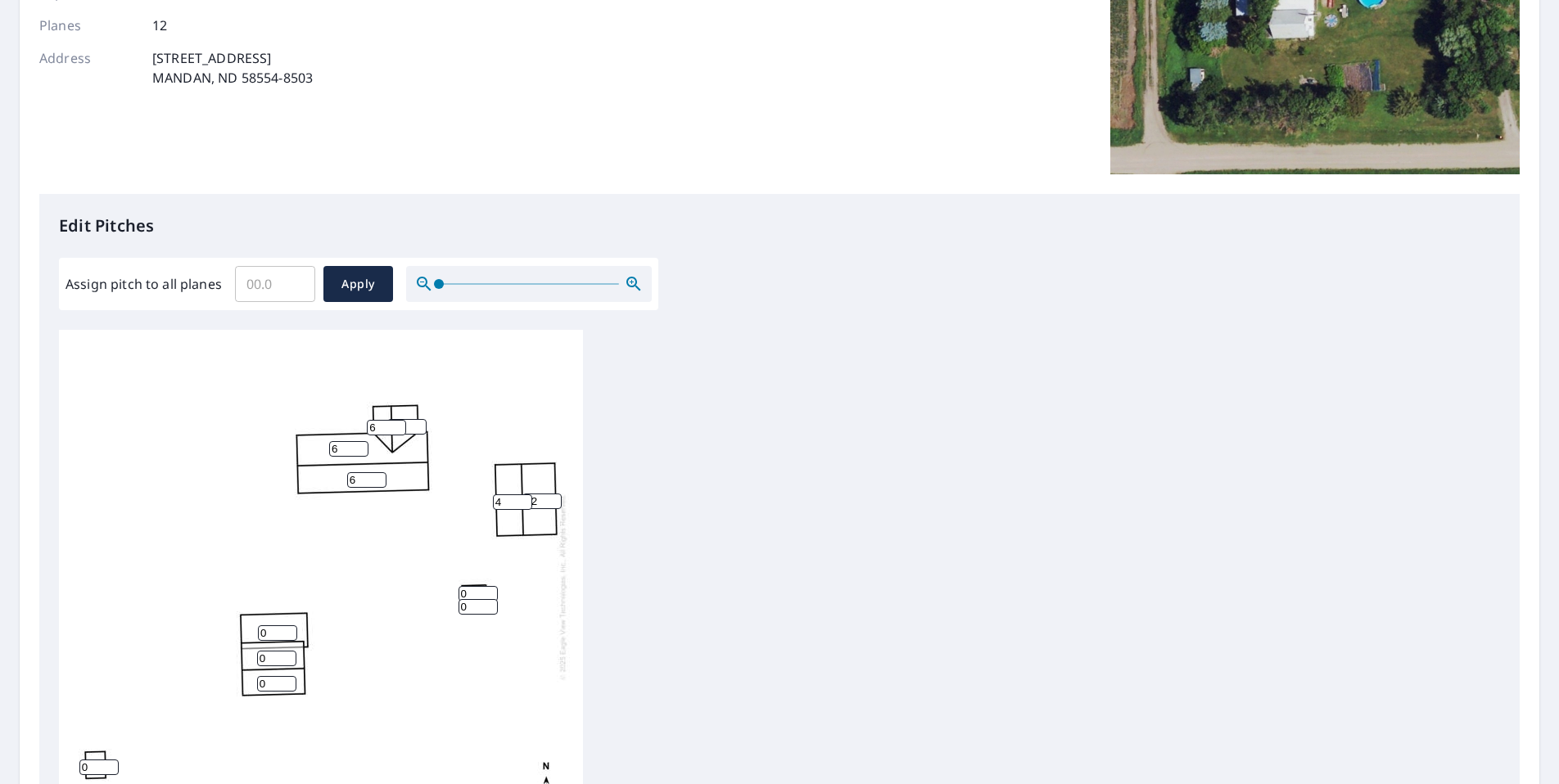
click at [552, 496] on input "12" at bounding box center [542, 502] width 39 height 16
click at [552, 496] on input "13" at bounding box center [542, 502] width 39 height 16
type input "14"
click at [552, 496] on input "14" at bounding box center [542, 502] width 39 height 16
click at [420, 530] on div "6 6 14 0 4 0 0 6 6 0 0 0" at bounding box center [320, 586] width 524 height 514
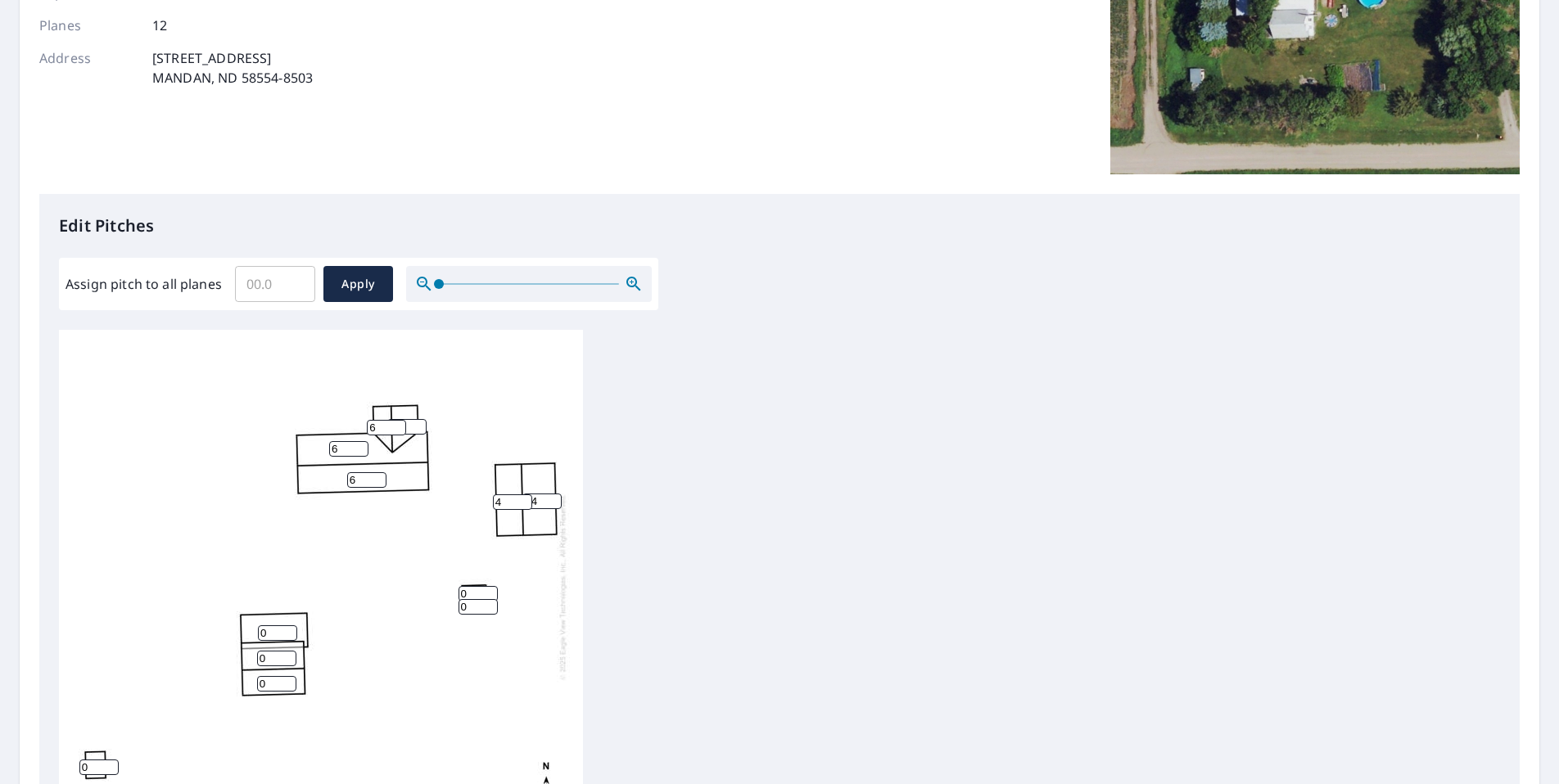
scroll to position [16, 0]
click at [340, 281] on span "Apply" at bounding box center [358, 285] width 43 height 21
click at [627, 285] on icon "button" at bounding box center [633, 283] width 14 height 14
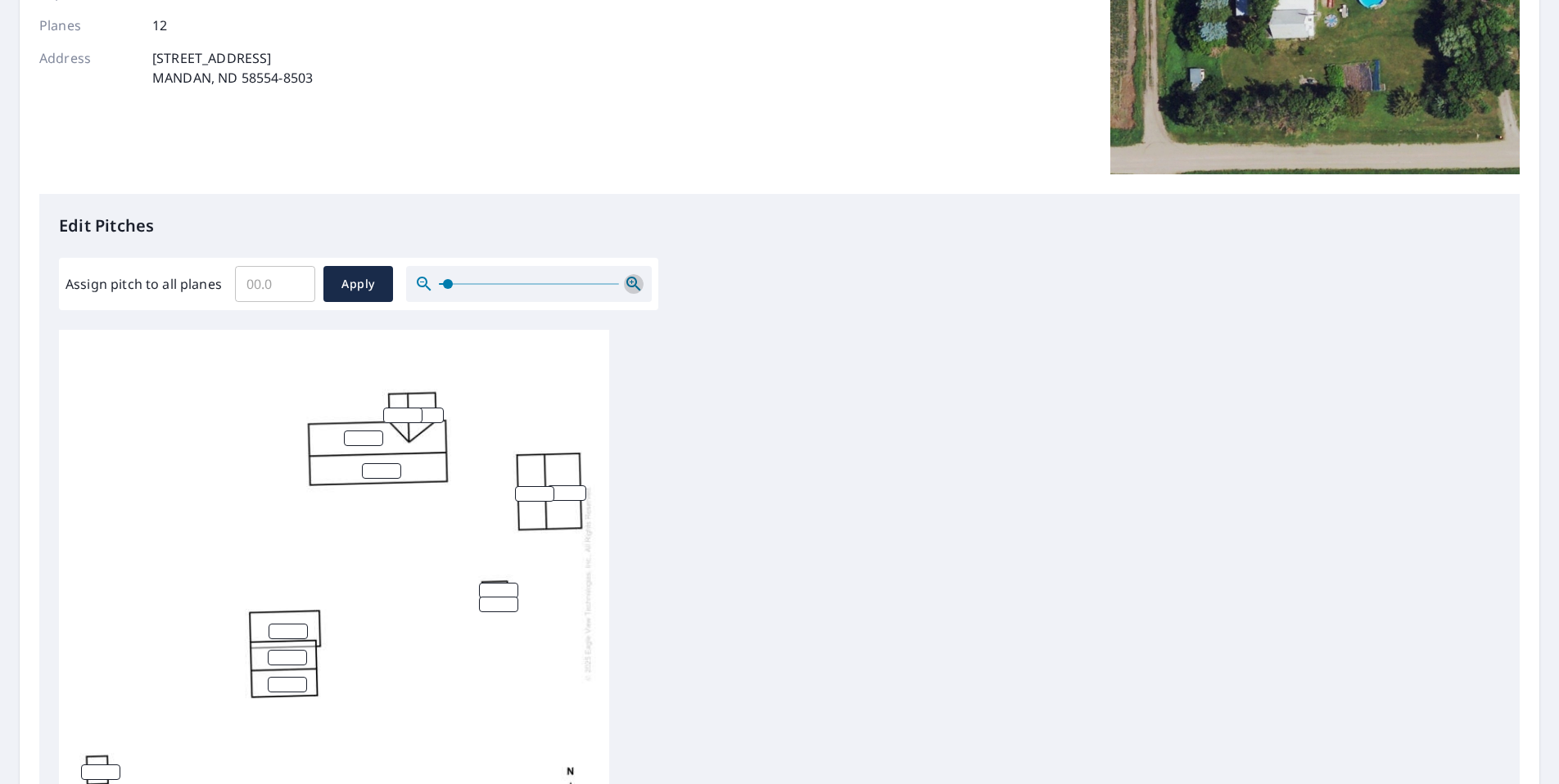
click at [627, 285] on icon "button" at bounding box center [633, 283] width 14 height 14
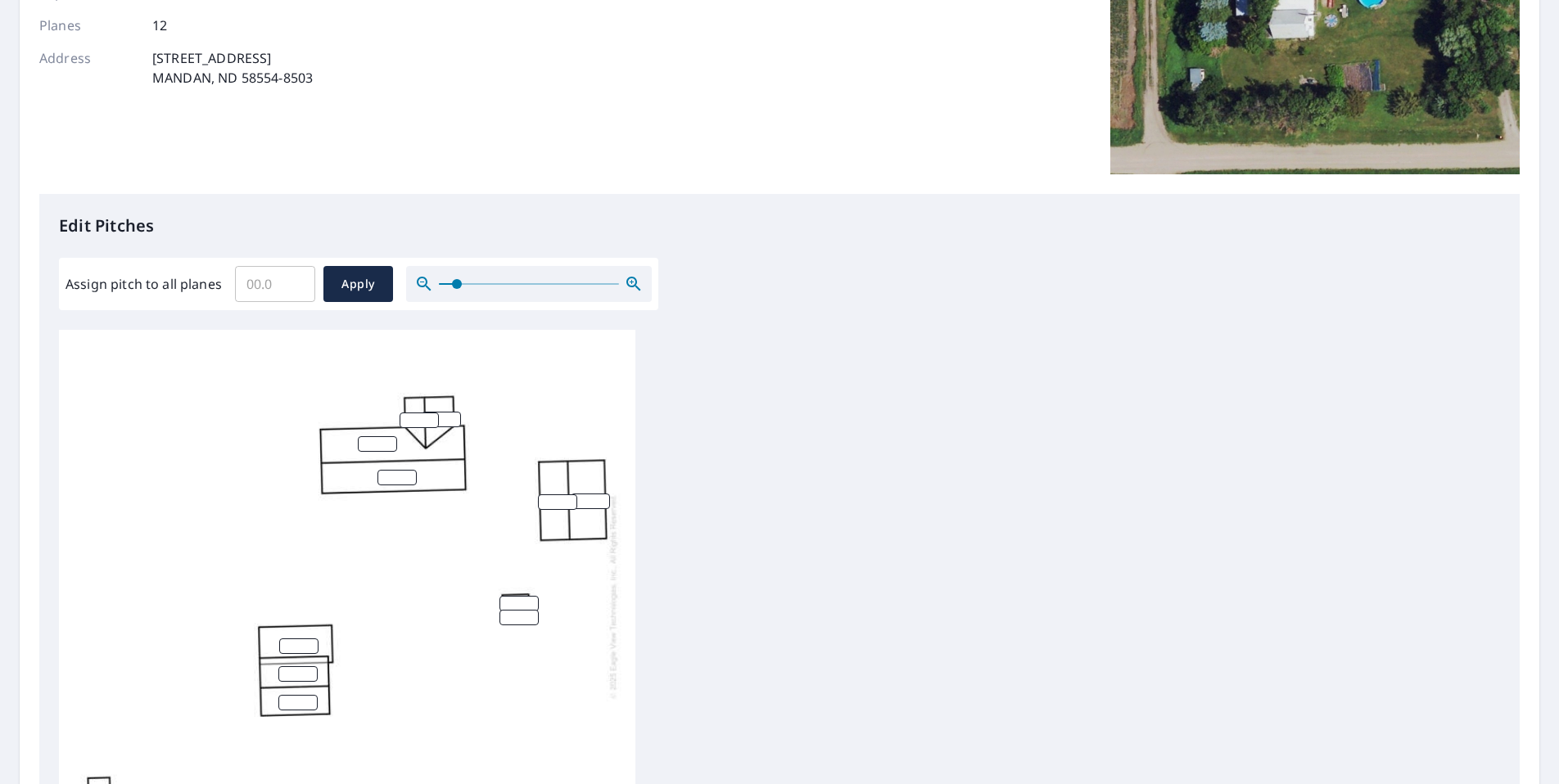
click at [452, 288] on span at bounding box center [456, 283] width 10 height 9
click at [451, 288] on span at bounding box center [453, 283] width 10 height 9
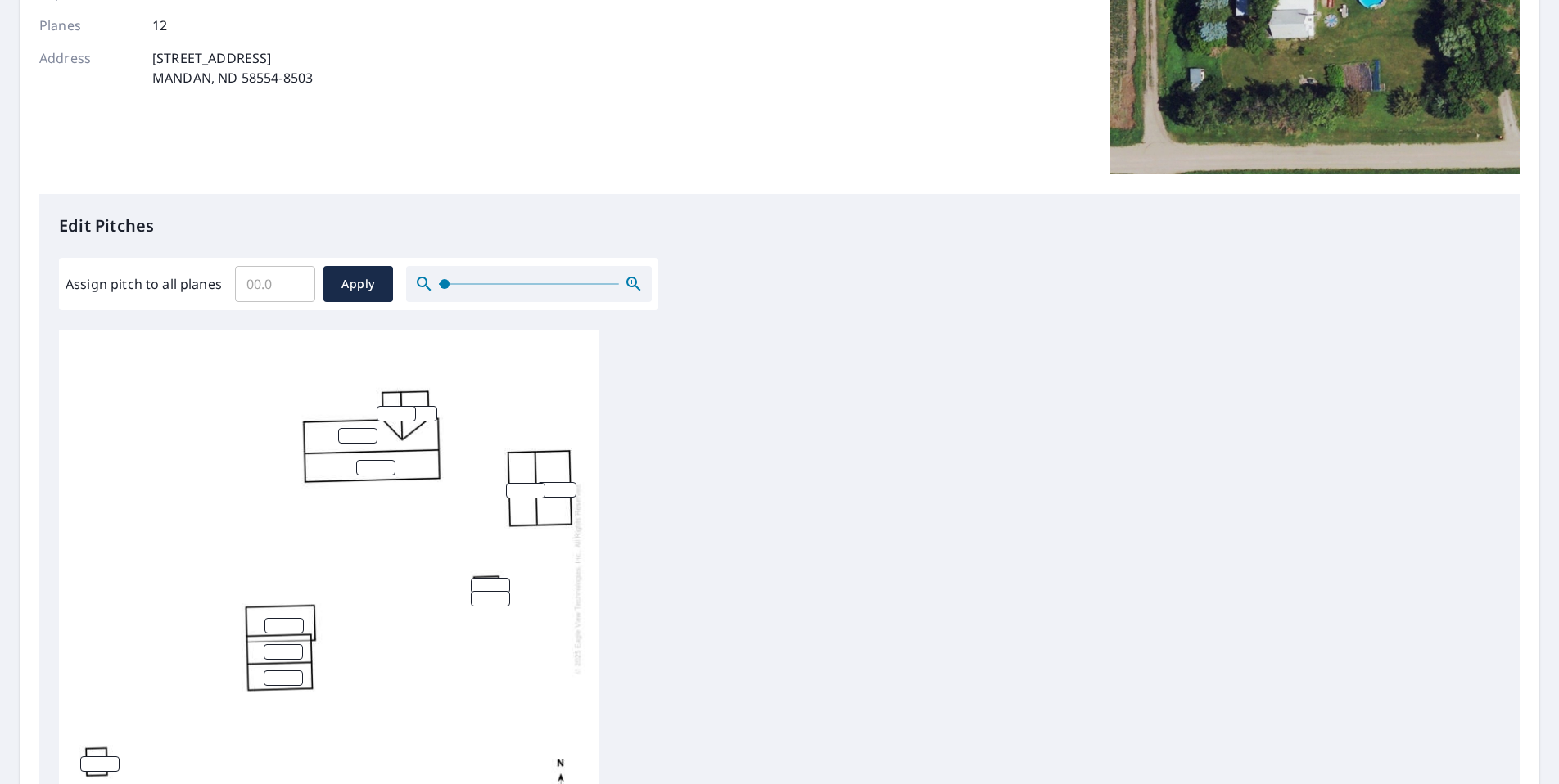
drag, startPoint x: 451, startPoint y: 288, endPoint x: 442, endPoint y: 290, distance: 9.2
click at [442, 289] on span at bounding box center [444, 283] width 10 height 9
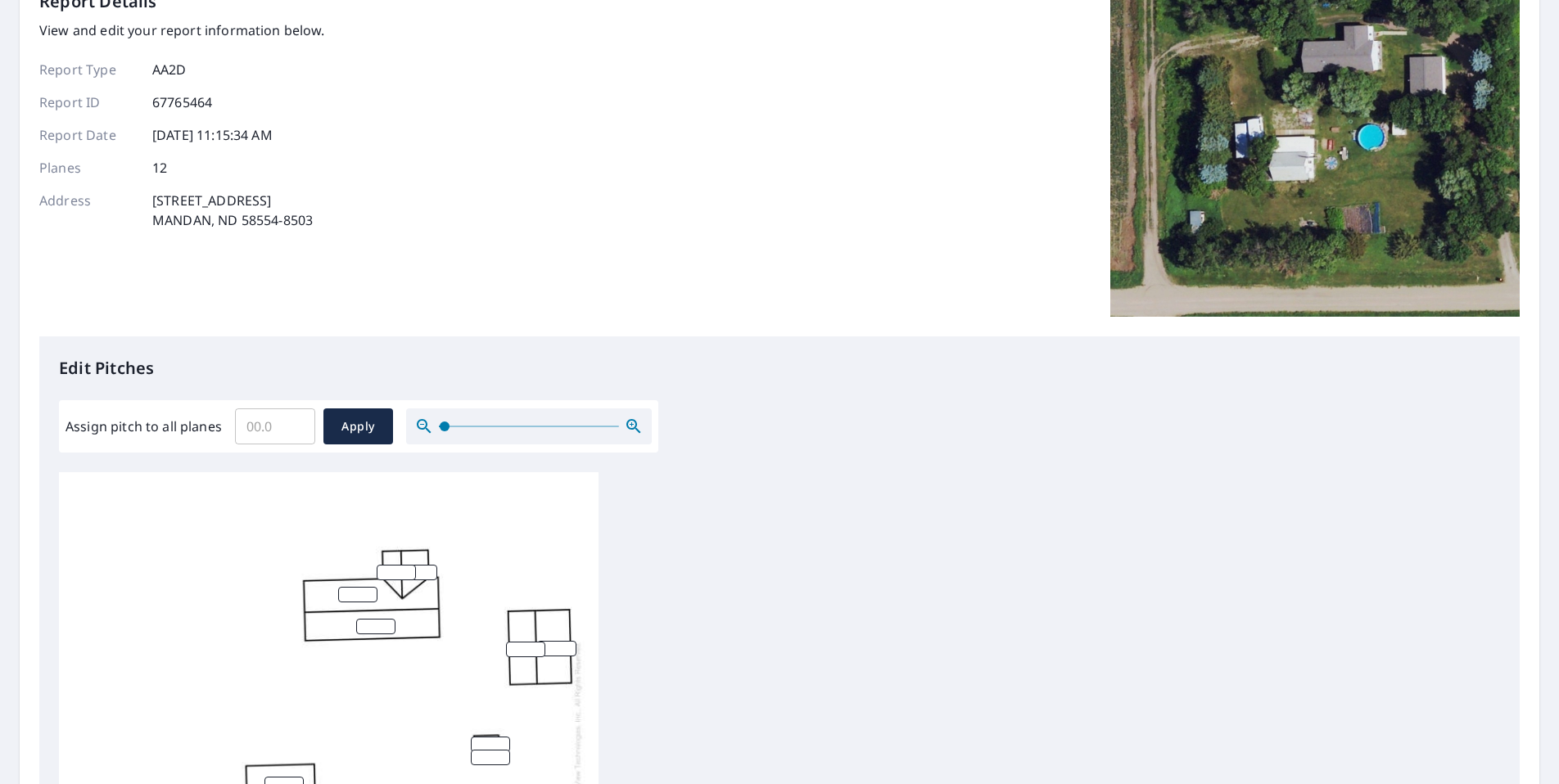
scroll to position [102, 0]
click at [298, 422] on input "0.1" at bounding box center [275, 427] width 80 height 46
click at [298, 422] on input "0.2" at bounding box center [275, 427] width 80 height 46
click at [298, 422] on input "0.3" at bounding box center [275, 427] width 80 height 46
click at [298, 422] on input "0.4" at bounding box center [275, 427] width 80 height 46
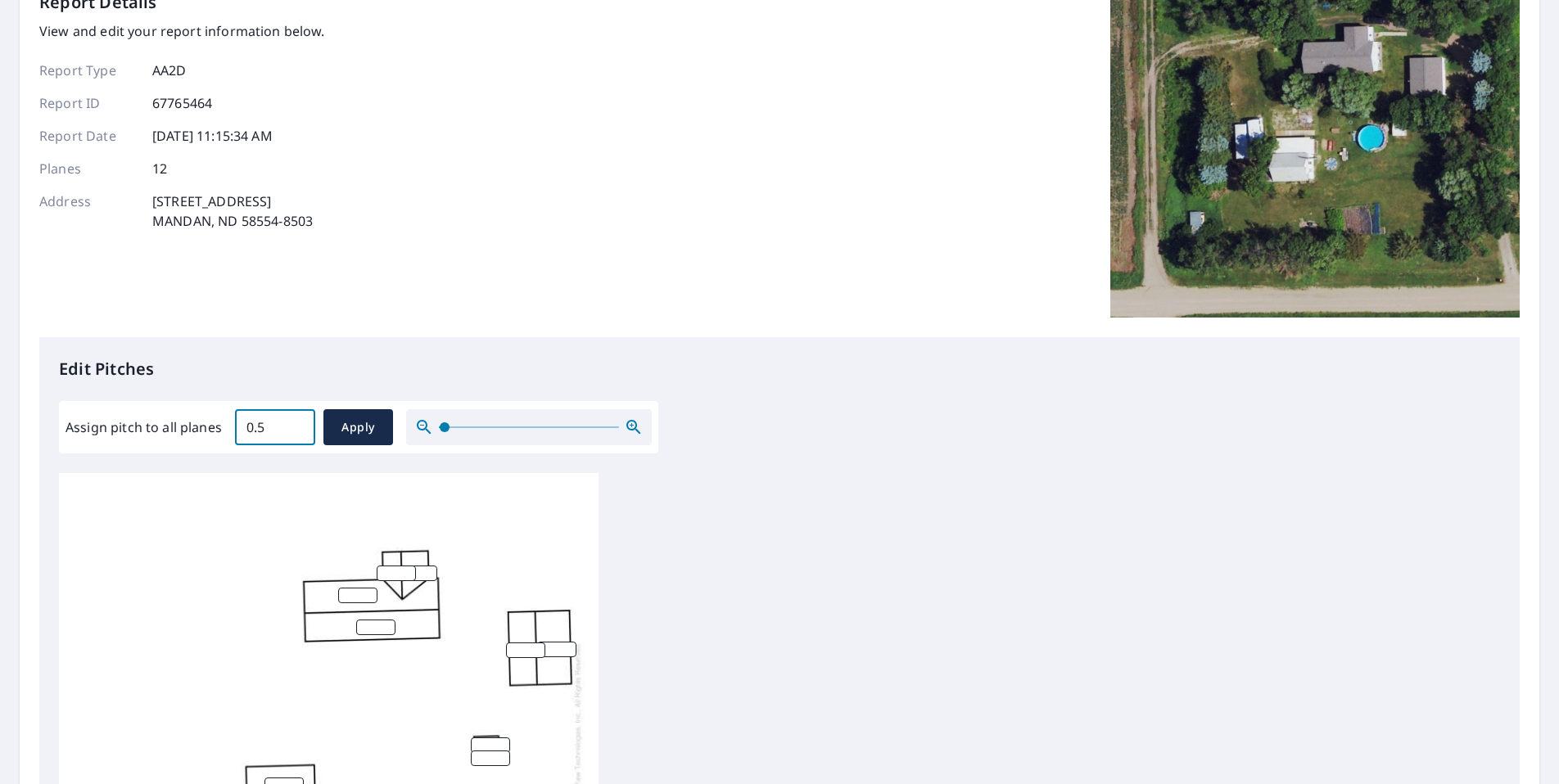
click at [298, 422] on input "0.5" at bounding box center [275, 427] width 80 height 46
click at [298, 422] on input "0.6" at bounding box center [275, 427] width 80 height 46
click at [298, 422] on input "0.7" at bounding box center [275, 427] width 80 height 46
click at [298, 422] on input "0.8" at bounding box center [275, 427] width 80 height 46
click at [298, 422] on input "0.9" at bounding box center [275, 427] width 80 height 46
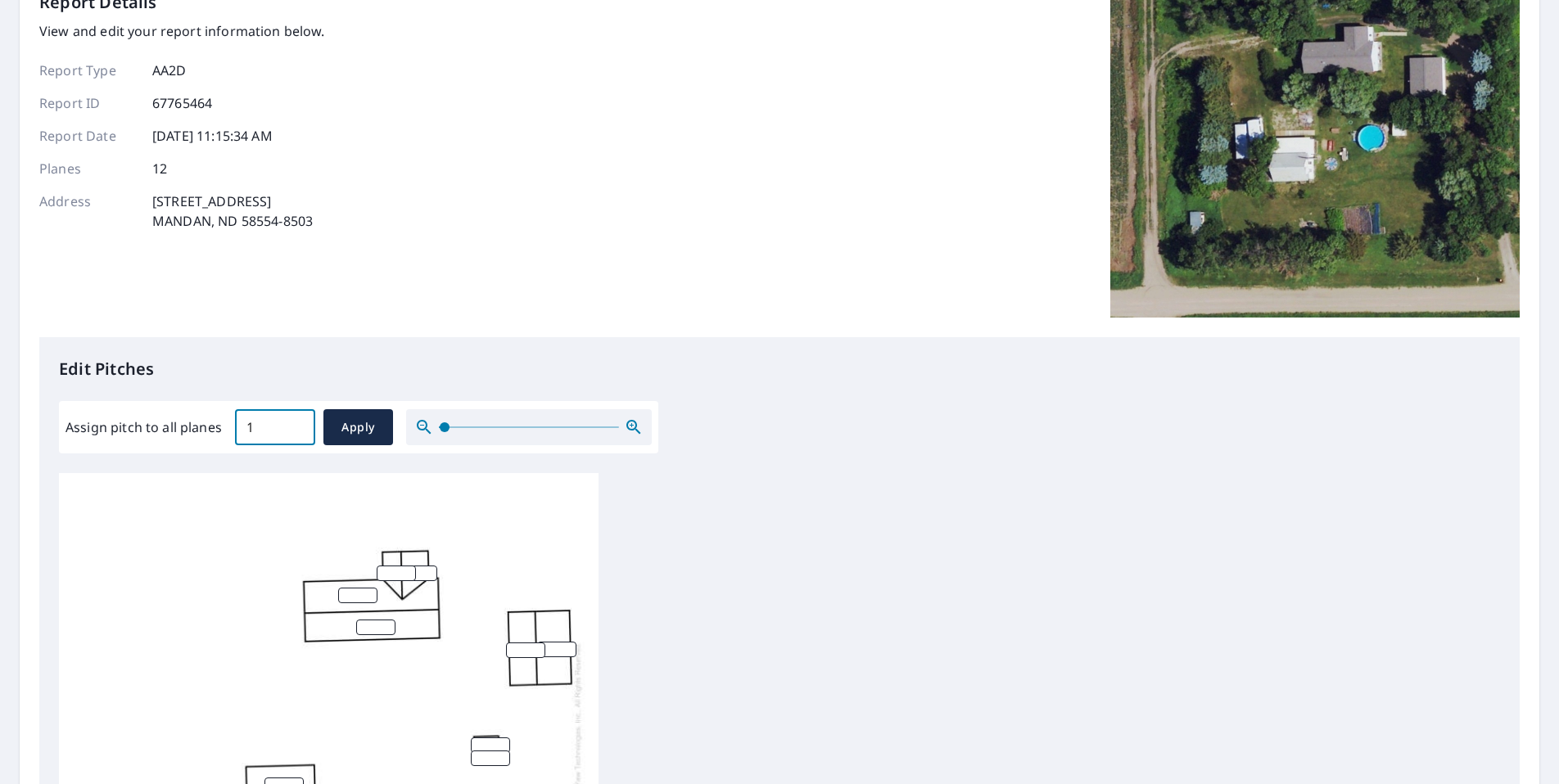
click at [298, 422] on input "1" at bounding box center [275, 427] width 80 height 46
click at [298, 422] on input "1.1" at bounding box center [275, 427] width 80 height 46
click at [298, 422] on input "1.2" at bounding box center [275, 427] width 80 height 46
click at [298, 422] on input "1.3" at bounding box center [275, 427] width 80 height 46
click at [298, 422] on input "1.4" at bounding box center [275, 427] width 80 height 46
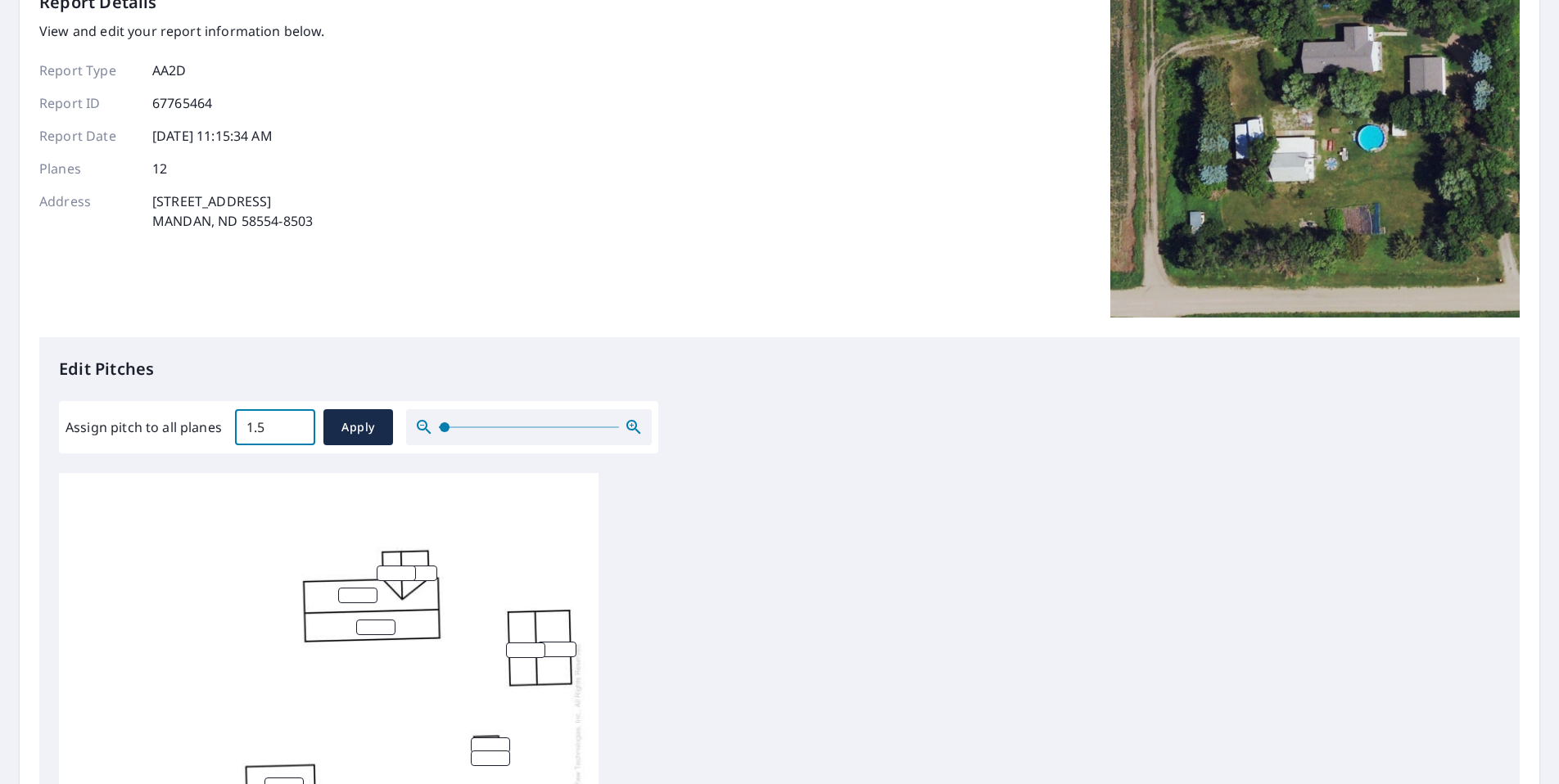
click at [298, 422] on input "1.5" at bounding box center [275, 427] width 80 height 46
click at [298, 422] on input "1.6" at bounding box center [275, 427] width 80 height 46
click at [298, 422] on input "1.7" at bounding box center [275, 427] width 80 height 46
click at [298, 422] on input "1.8" at bounding box center [275, 427] width 80 height 46
click at [298, 422] on input "1.9" at bounding box center [275, 427] width 80 height 46
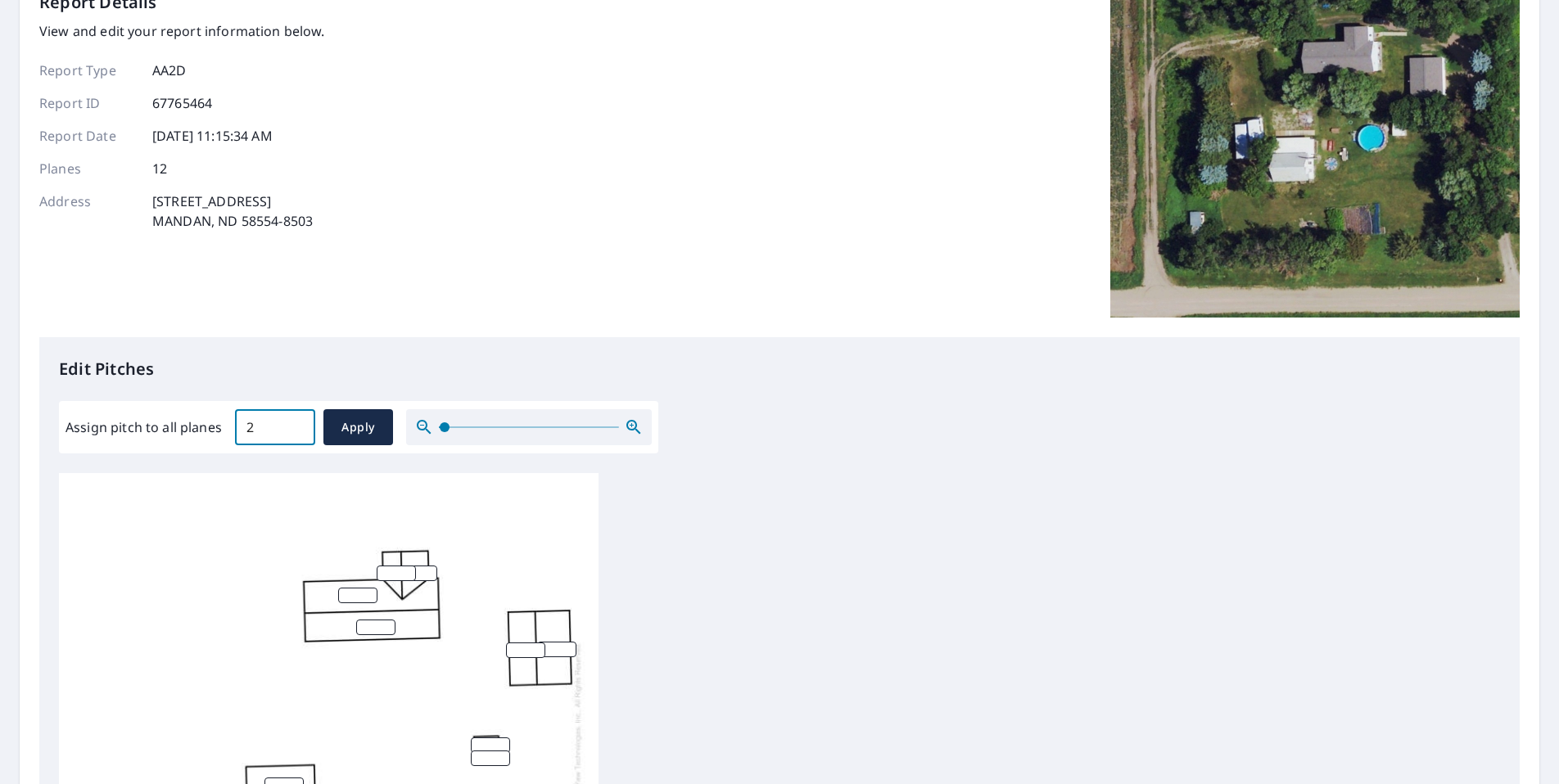
click at [298, 422] on input "2" at bounding box center [275, 427] width 80 height 46
click at [298, 422] on input "2.1" at bounding box center [275, 427] width 80 height 46
click at [298, 422] on input "2.2" at bounding box center [275, 427] width 80 height 46
click at [298, 422] on input "2.3" at bounding box center [275, 427] width 80 height 46
click at [298, 422] on input "2.4" at bounding box center [275, 427] width 80 height 46
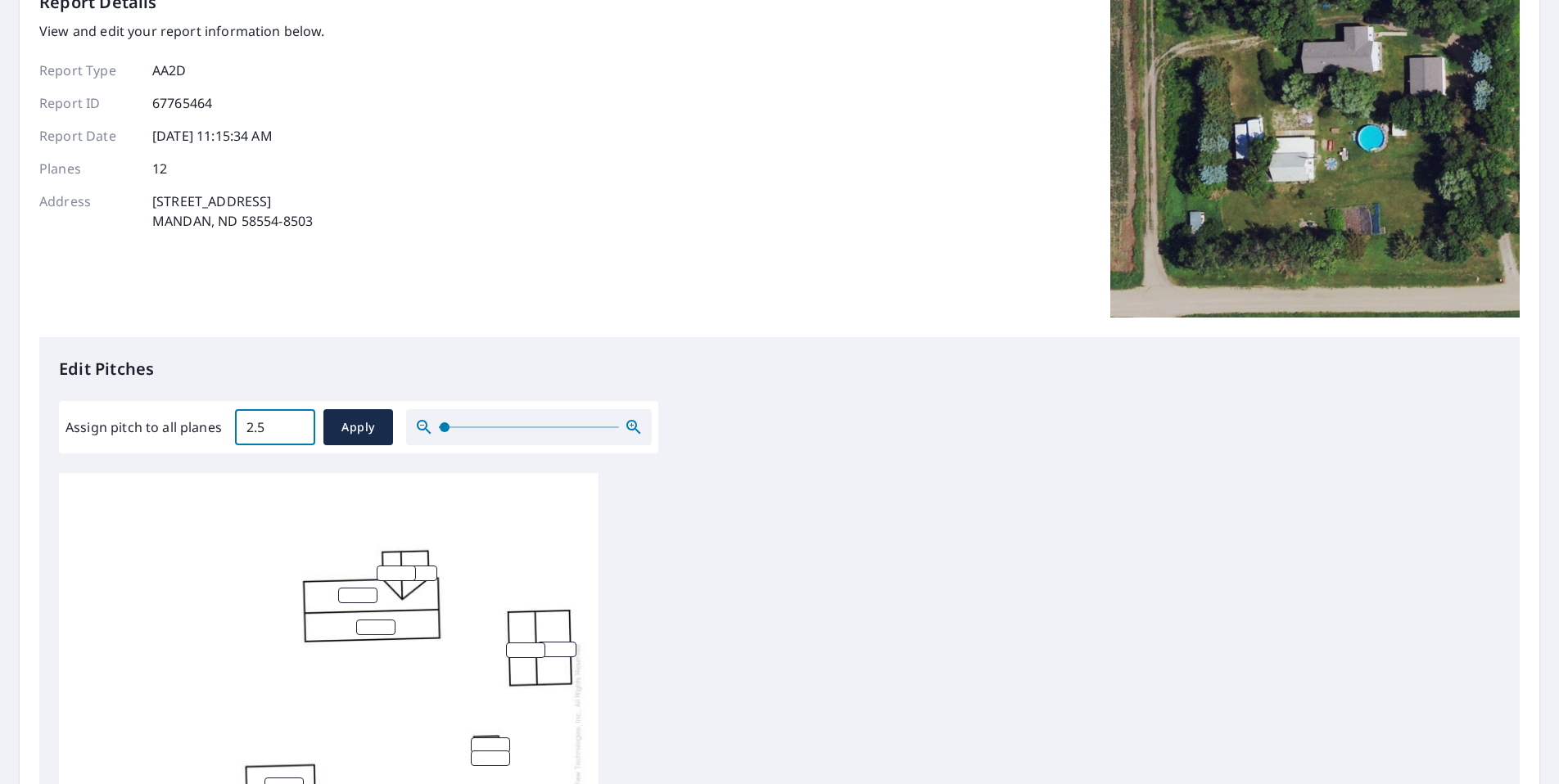
click at [298, 422] on input "2.5" at bounding box center [275, 427] width 80 height 46
click at [298, 422] on input "2.6" at bounding box center [275, 427] width 80 height 46
click at [298, 422] on input "2.7" at bounding box center [275, 427] width 80 height 46
click at [298, 422] on input "2.8" at bounding box center [275, 427] width 80 height 46
click at [298, 422] on input "2.9" at bounding box center [275, 427] width 80 height 46
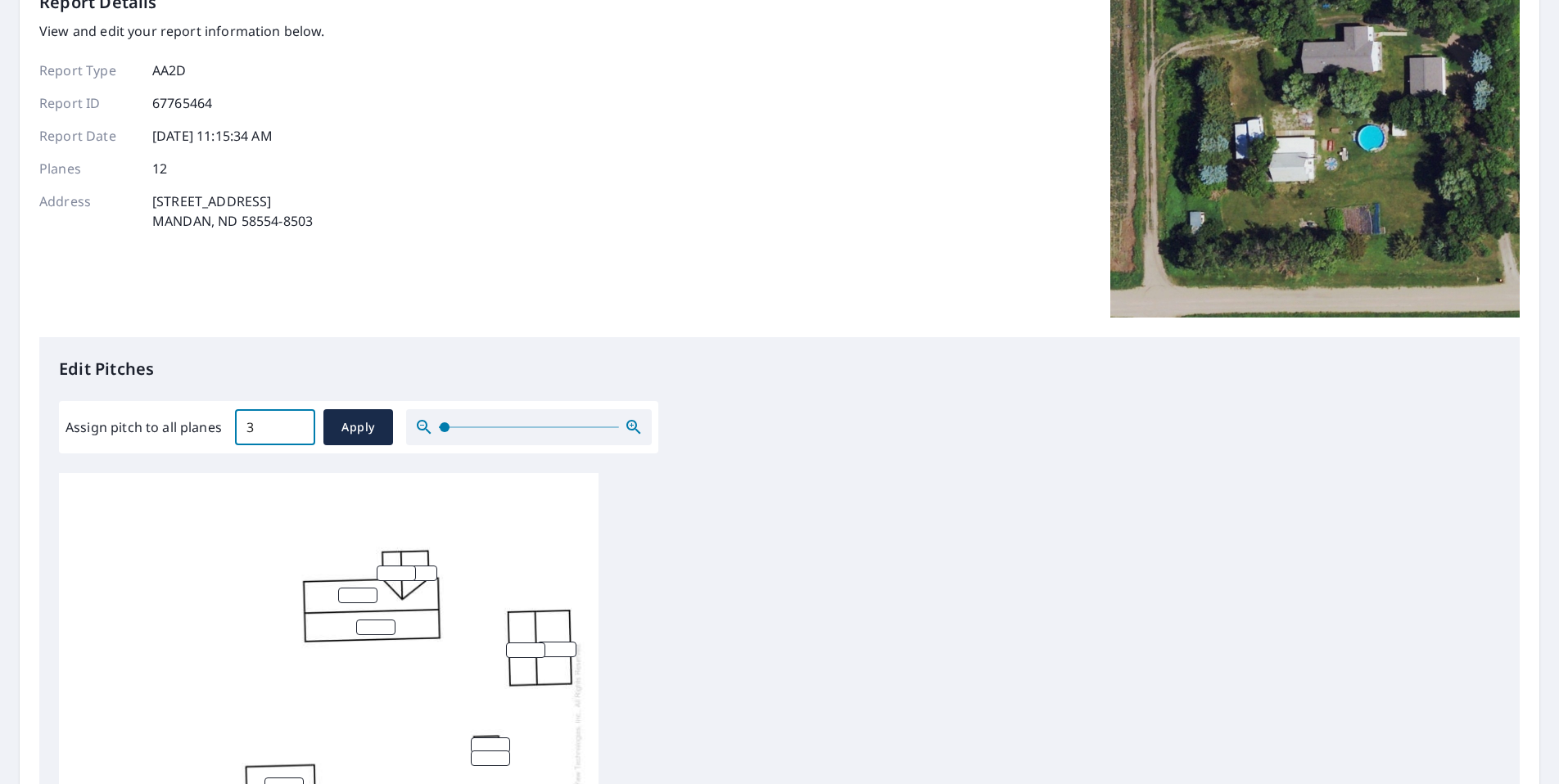
click at [298, 422] on input "3" at bounding box center [275, 427] width 80 height 46
click at [298, 422] on input "3.1" at bounding box center [275, 427] width 80 height 46
click at [298, 422] on input "3.2" at bounding box center [275, 427] width 80 height 46
click at [298, 422] on input "3.3" at bounding box center [275, 427] width 80 height 46
click at [298, 422] on input "3.4" at bounding box center [275, 427] width 80 height 46
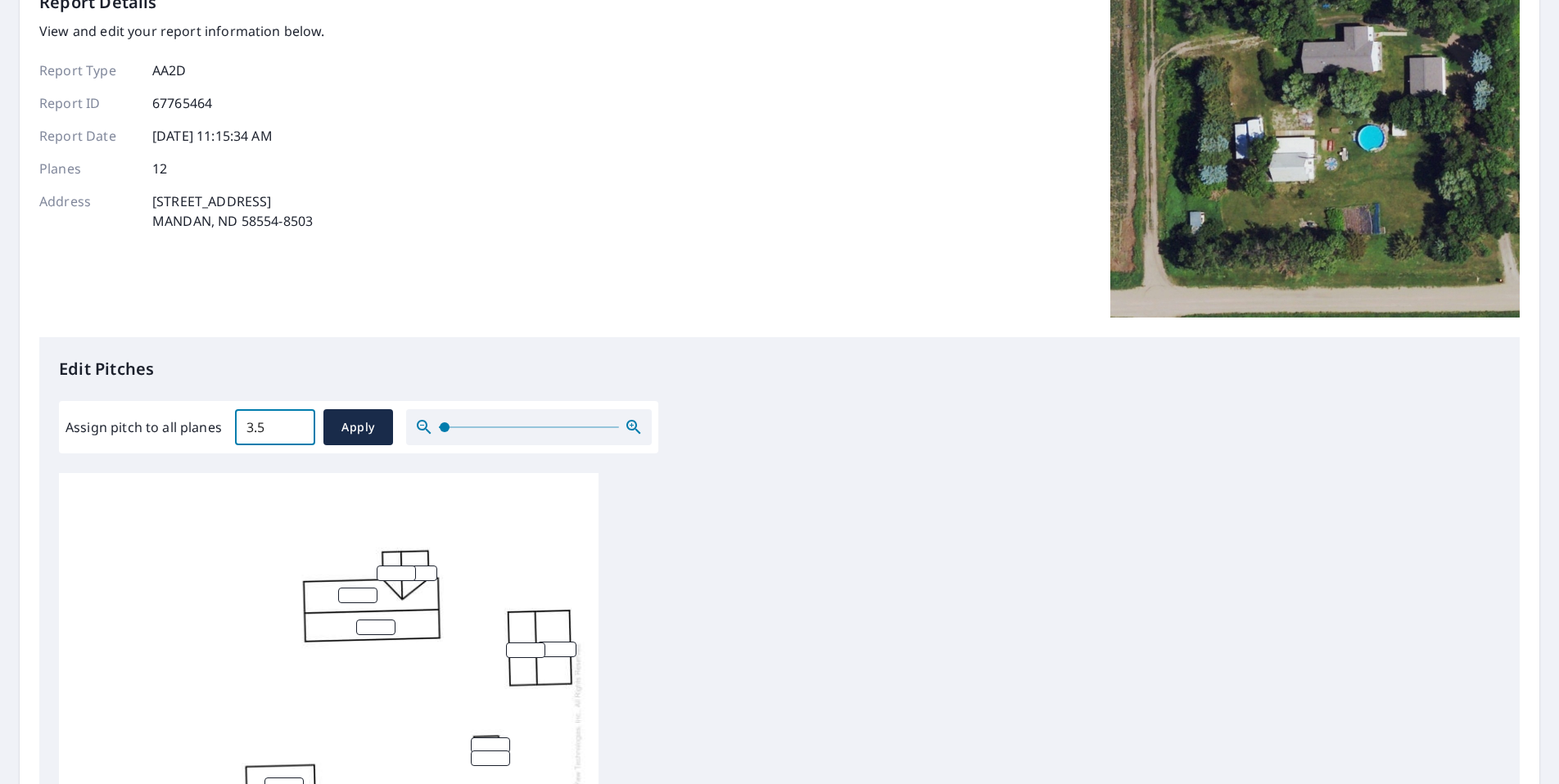
click at [298, 422] on input "3.5" at bounding box center [275, 427] width 80 height 46
click at [298, 422] on input "3.6" at bounding box center [275, 427] width 80 height 46
click at [298, 422] on input "3.7" at bounding box center [275, 427] width 80 height 46
click at [298, 422] on input "3.8" at bounding box center [275, 427] width 80 height 46
click at [298, 422] on input "3.9" at bounding box center [275, 427] width 80 height 46
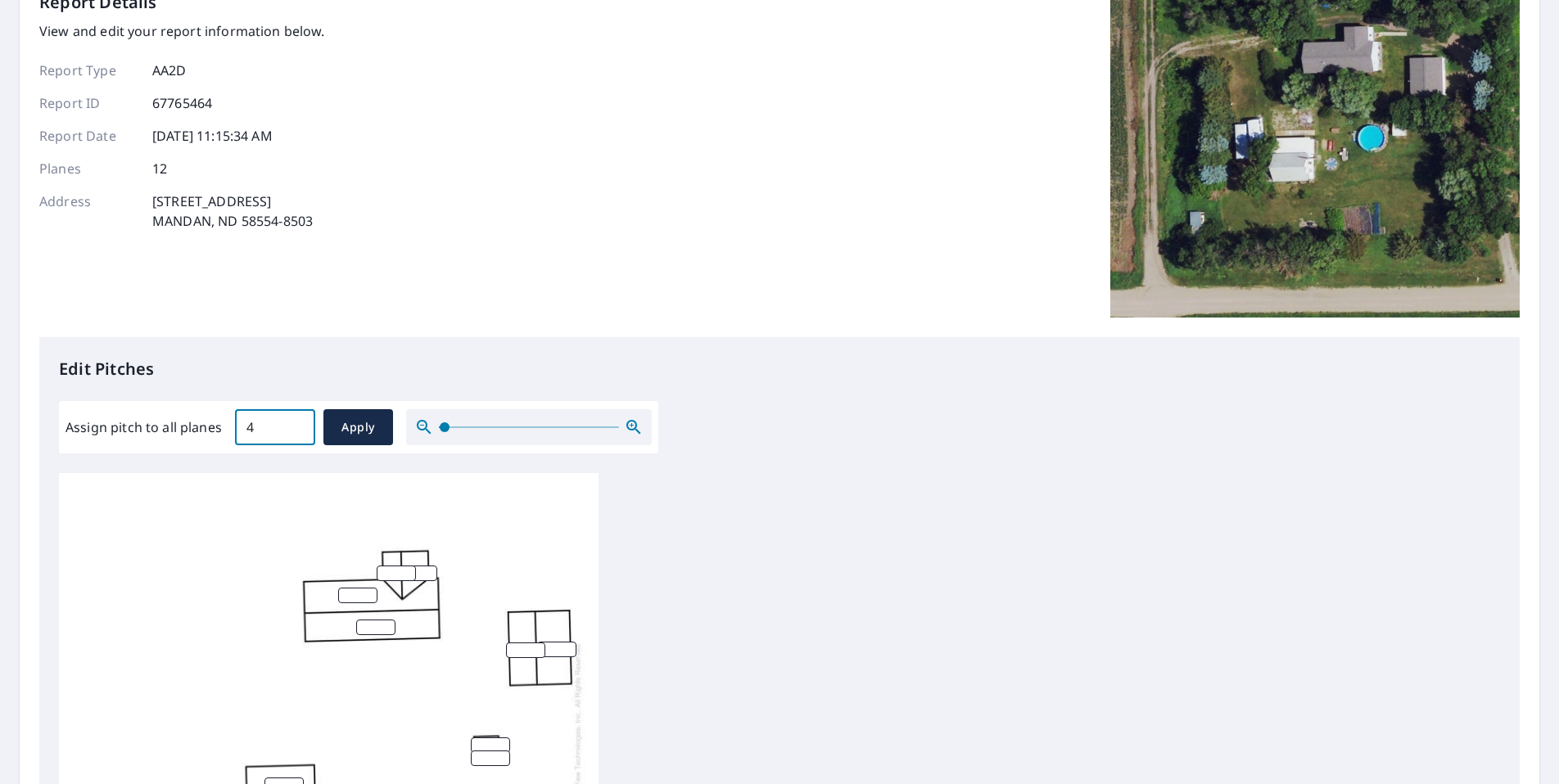
click at [298, 422] on input "4" at bounding box center [275, 427] width 80 height 46
click at [298, 422] on input "4.1" at bounding box center [275, 427] width 80 height 46
click at [298, 422] on input "4.2" at bounding box center [275, 427] width 80 height 46
click at [298, 422] on input "4.3" at bounding box center [275, 427] width 80 height 46
click at [298, 422] on input "4.4" at bounding box center [275, 427] width 80 height 46
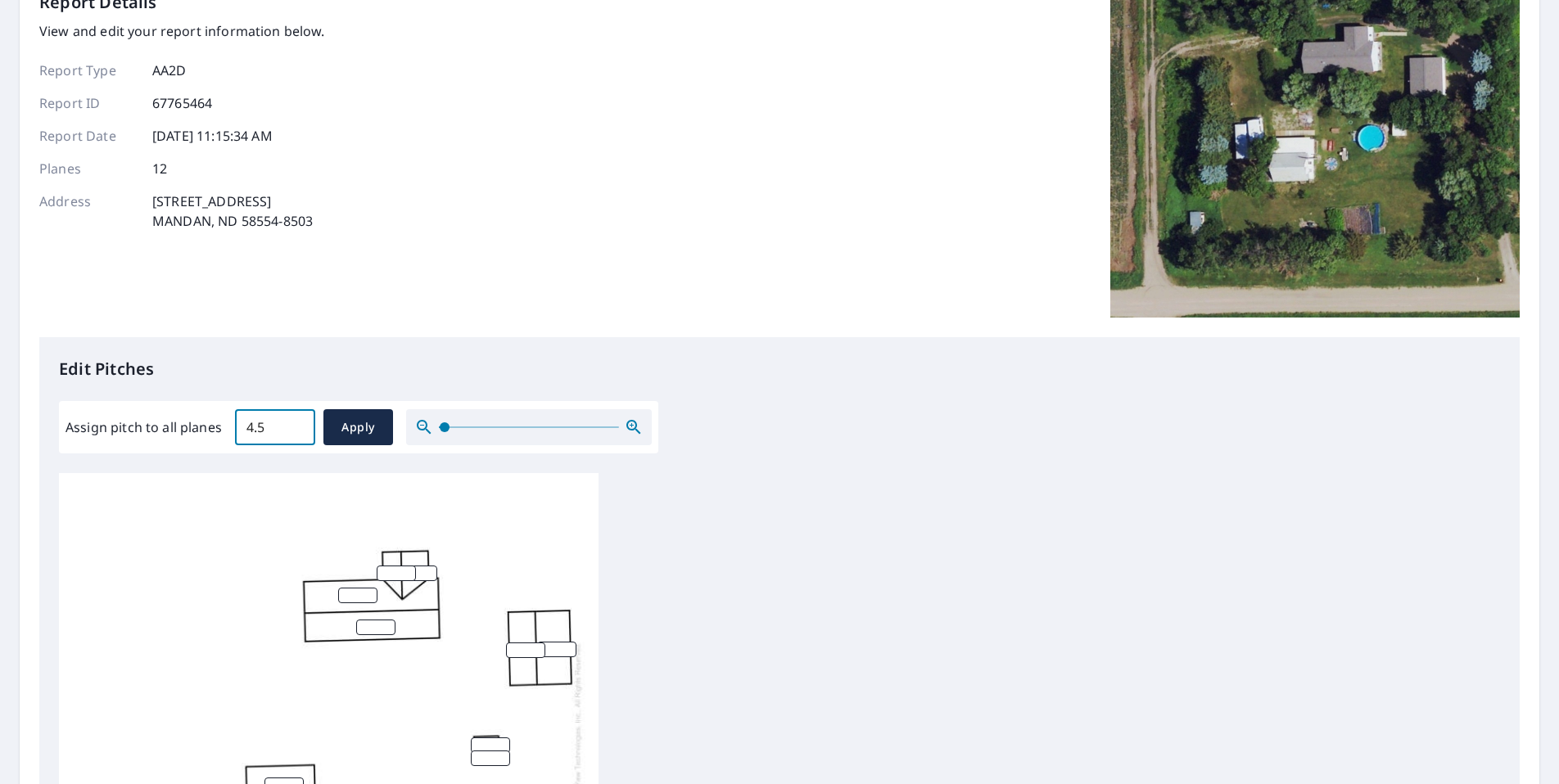
click at [298, 422] on input "4.5" at bounding box center [275, 427] width 80 height 46
click at [298, 422] on input "4.6" at bounding box center [275, 427] width 80 height 46
click at [298, 422] on input "4.7" at bounding box center [275, 427] width 80 height 46
click at [298, 422] on input "4.8" at bounding box center [275, 427] width 80 height 46
click at [298, 422] on input "4.9" at bounding box center [275, 427] width 80 height 46
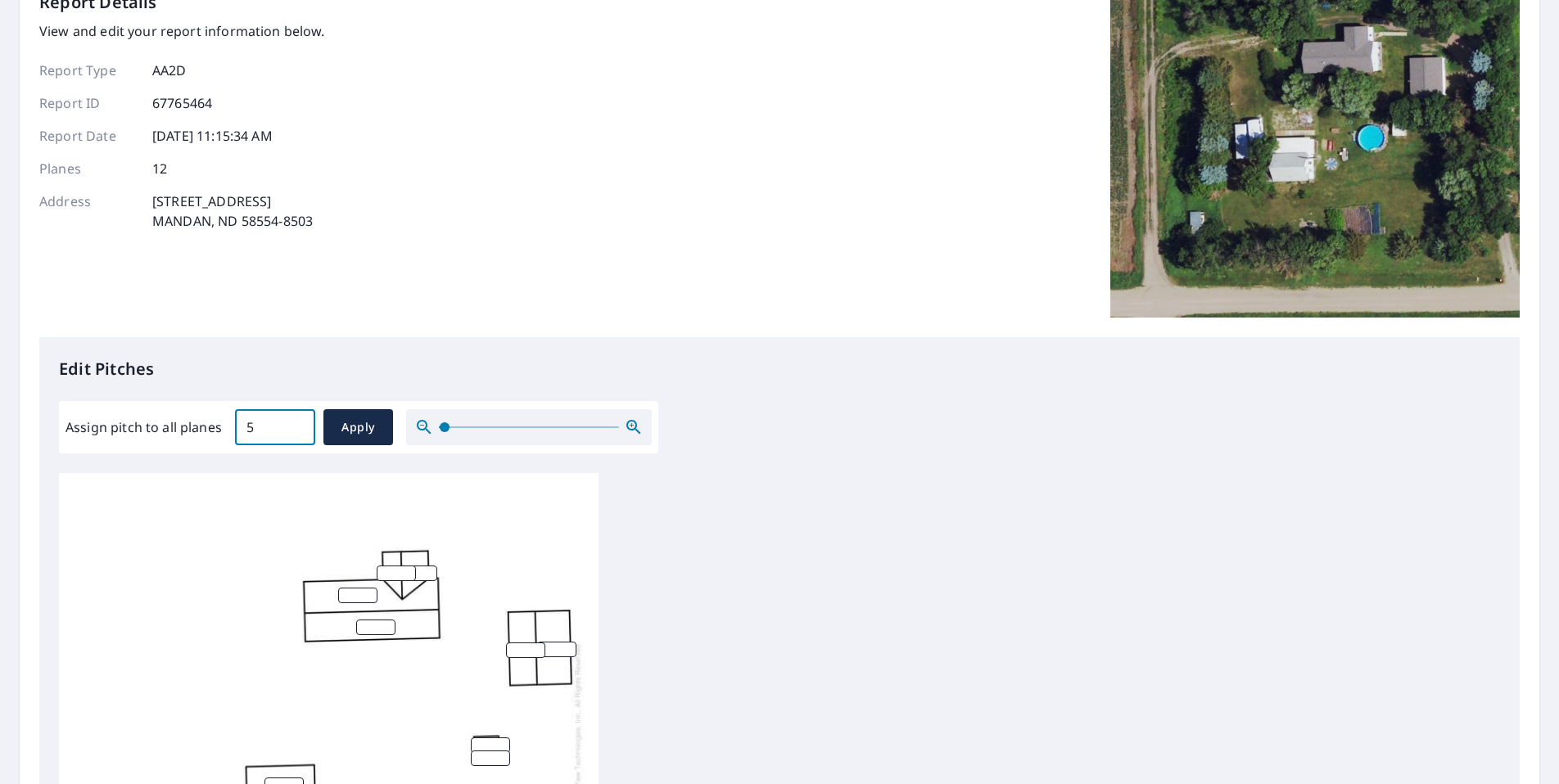
click at [298, 422] on input "5" at bounding box center [275, 427] width 80 height 46
click at [298, 422] on input "5.1" at bounding box center [275, 427] width 80 height 46
click at [298, 422] on input "5.2" at bounding box center [275, 427] width 80 height 46
click at [298, 422] on input "5.3" at bounding box center [275, 427] width 80 height 46
click at [298, 422] on input "5.4" at bounding box center [275, 427] width 80 height 46
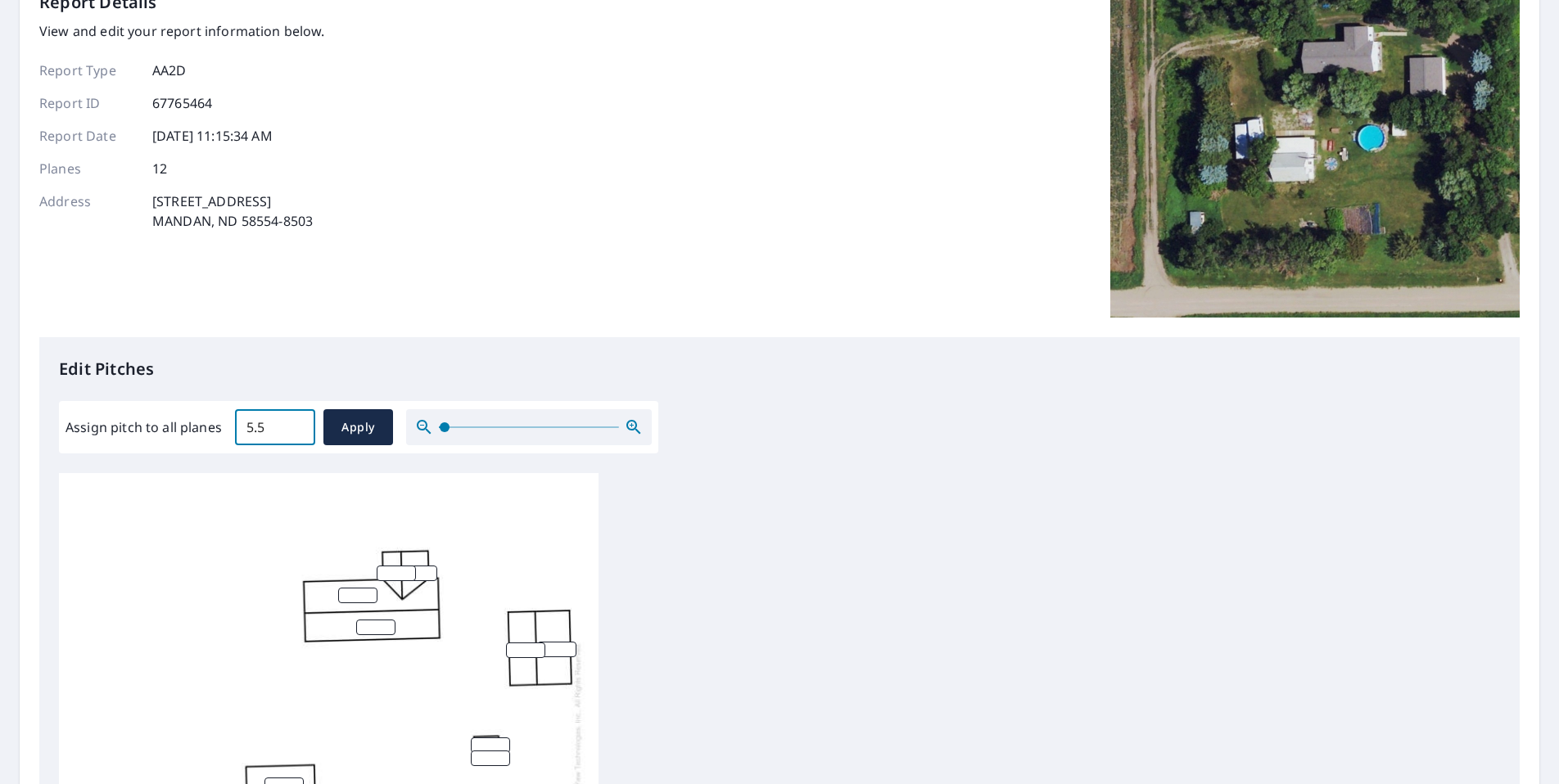
click at [298, 422] on input "5.5" at bounding box center [275, 427] width 80 height 46
click at [298, 422] on input "5.6" at bounding box center [275, 427] width 80 height 46
click at [298, 422] on input "5.7" at bounding box center [275, 427] width 80 height 46
click at [298, 422] on input "5.8" at bounding box center [275, 427] width 80 height 46
click at [298, 422] on input "5.9" at bounding box center [275, 427] width 80 height 46
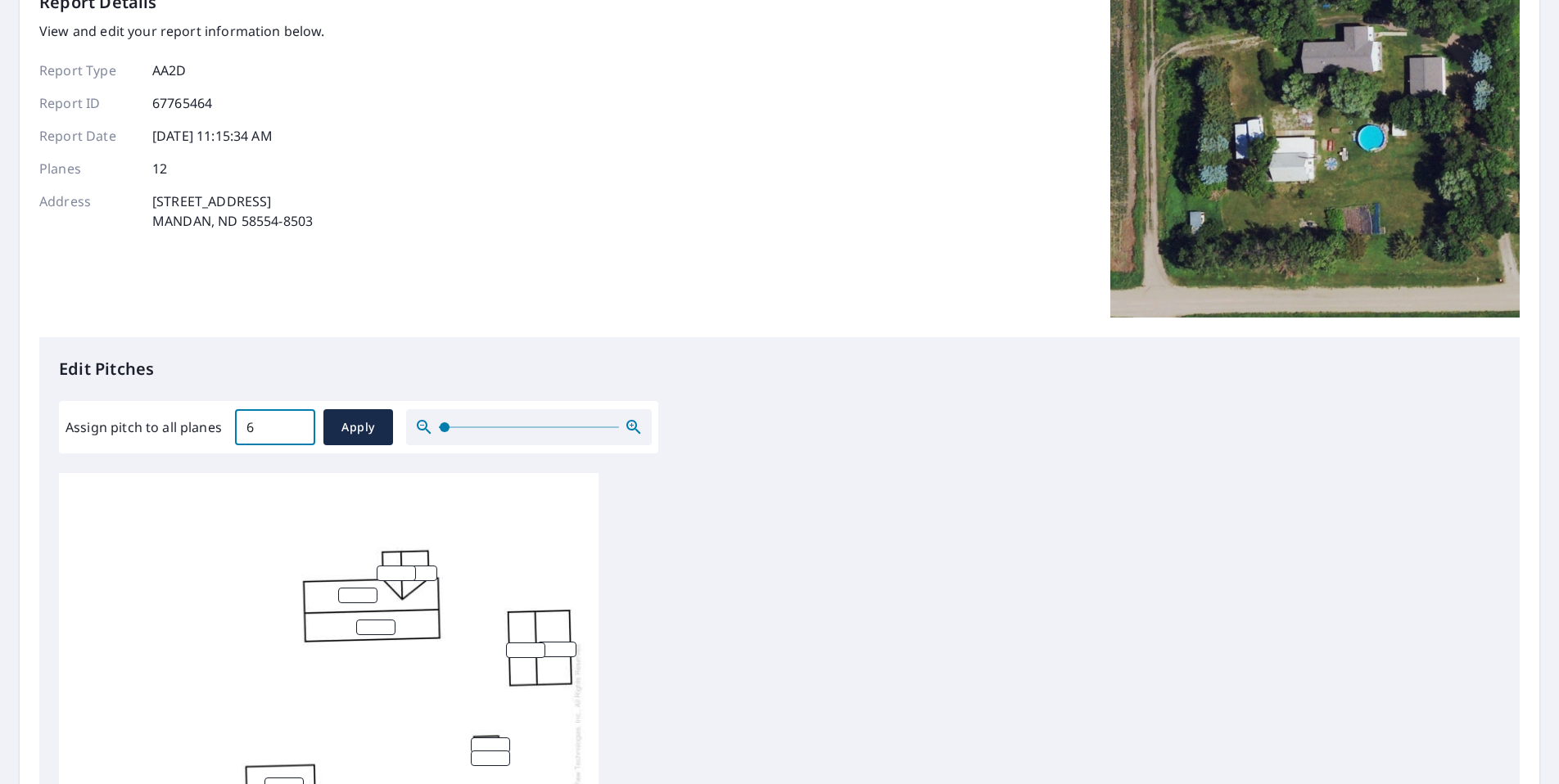
type input "6"
click at [298, 422] on input "6" at bounding box center [275, 427] width 80 height 46
click at [352, 430] on span "Apply" at bounding box center [358, 427] width 43 height 21
type input "6"
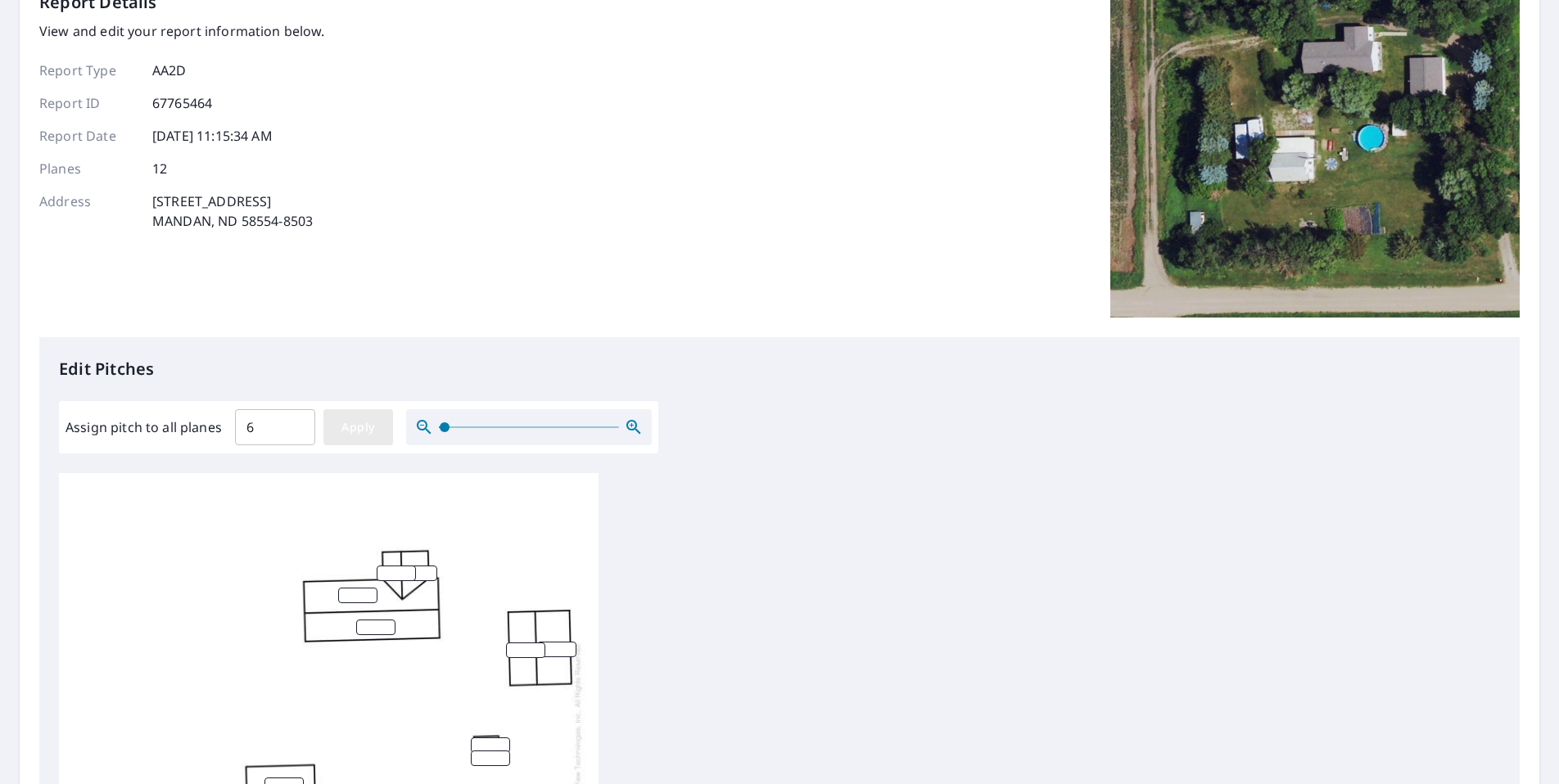
type input "6"
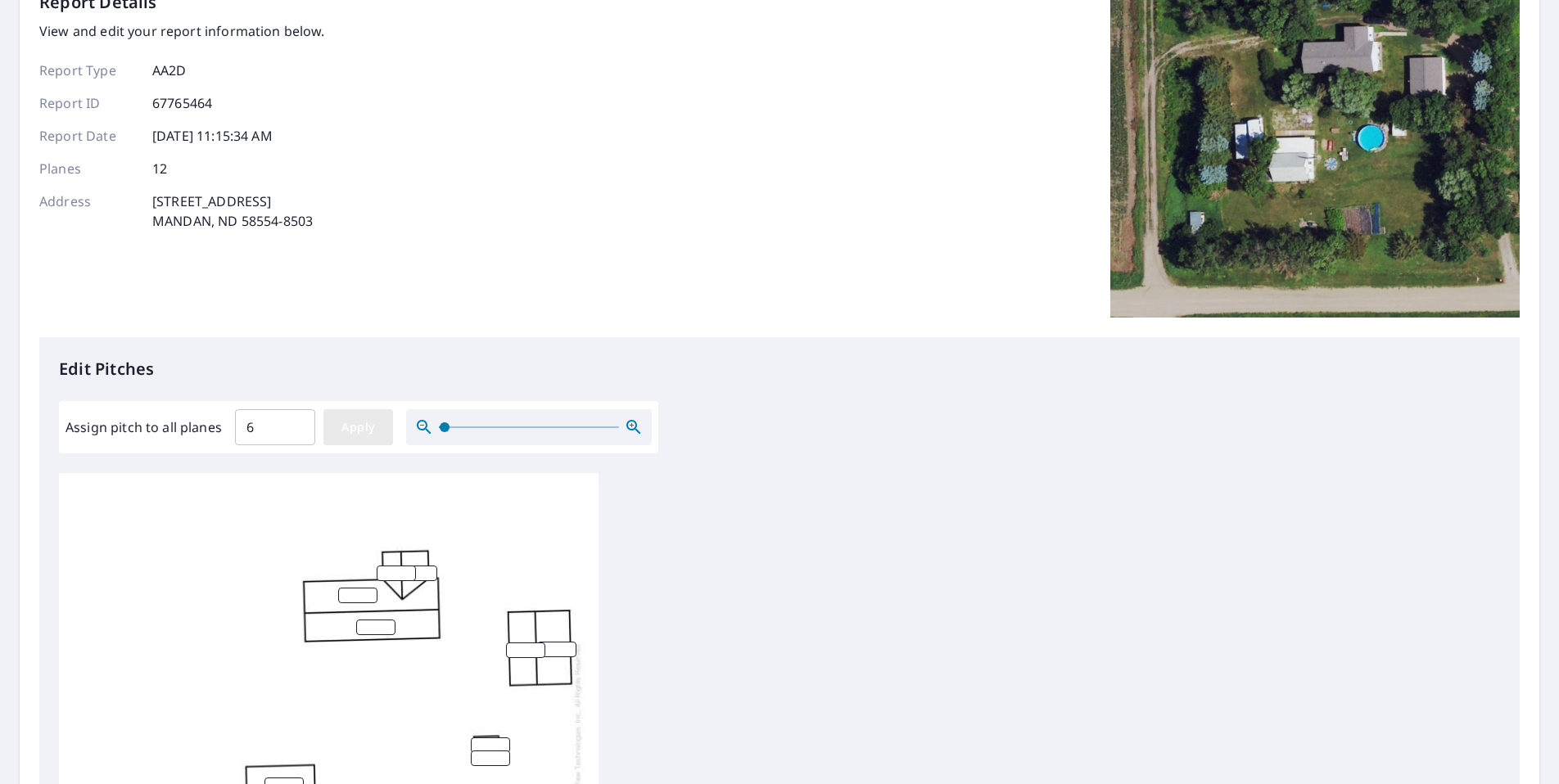
type input "6"
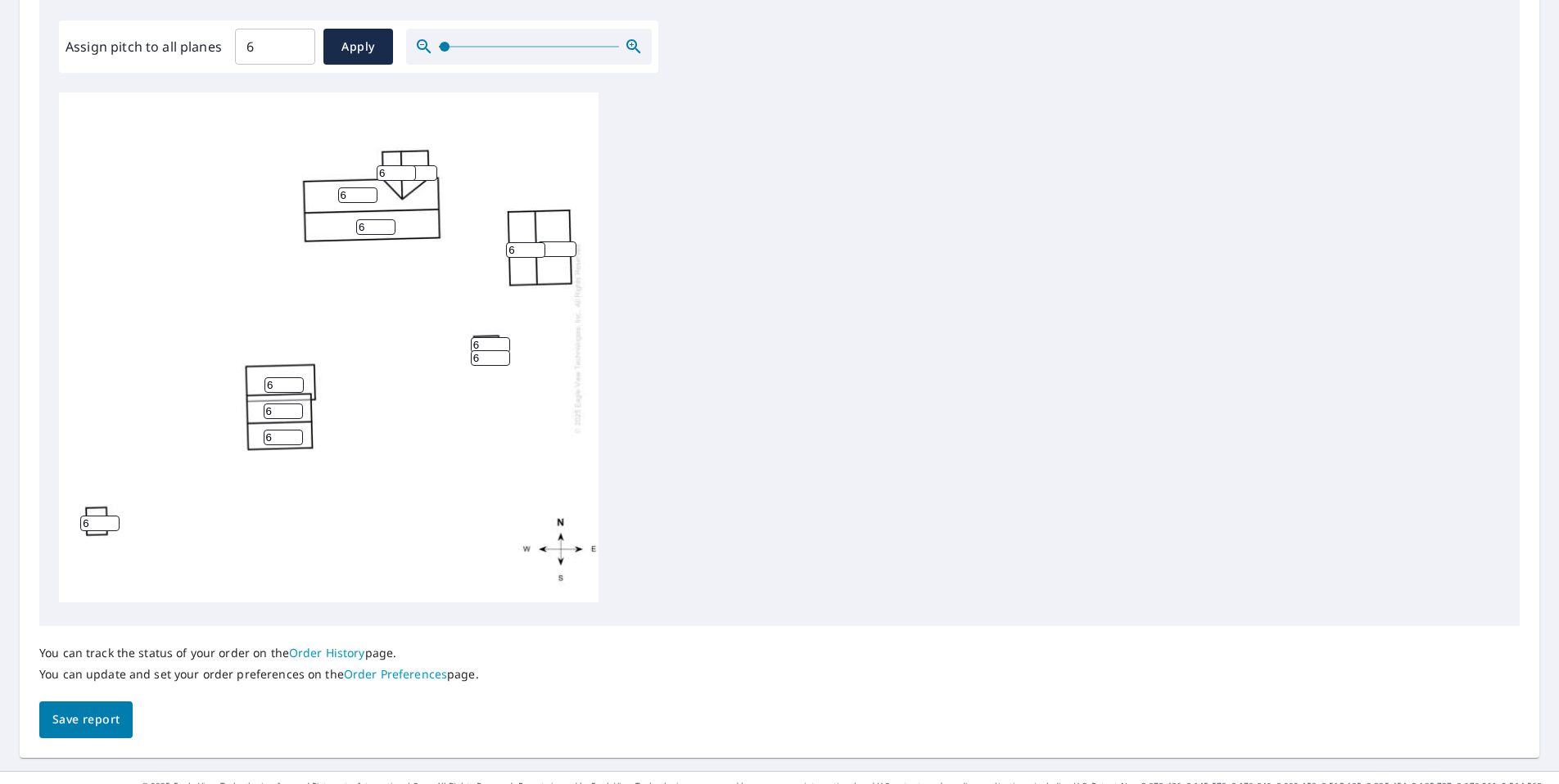
scroll to position [511, 0]
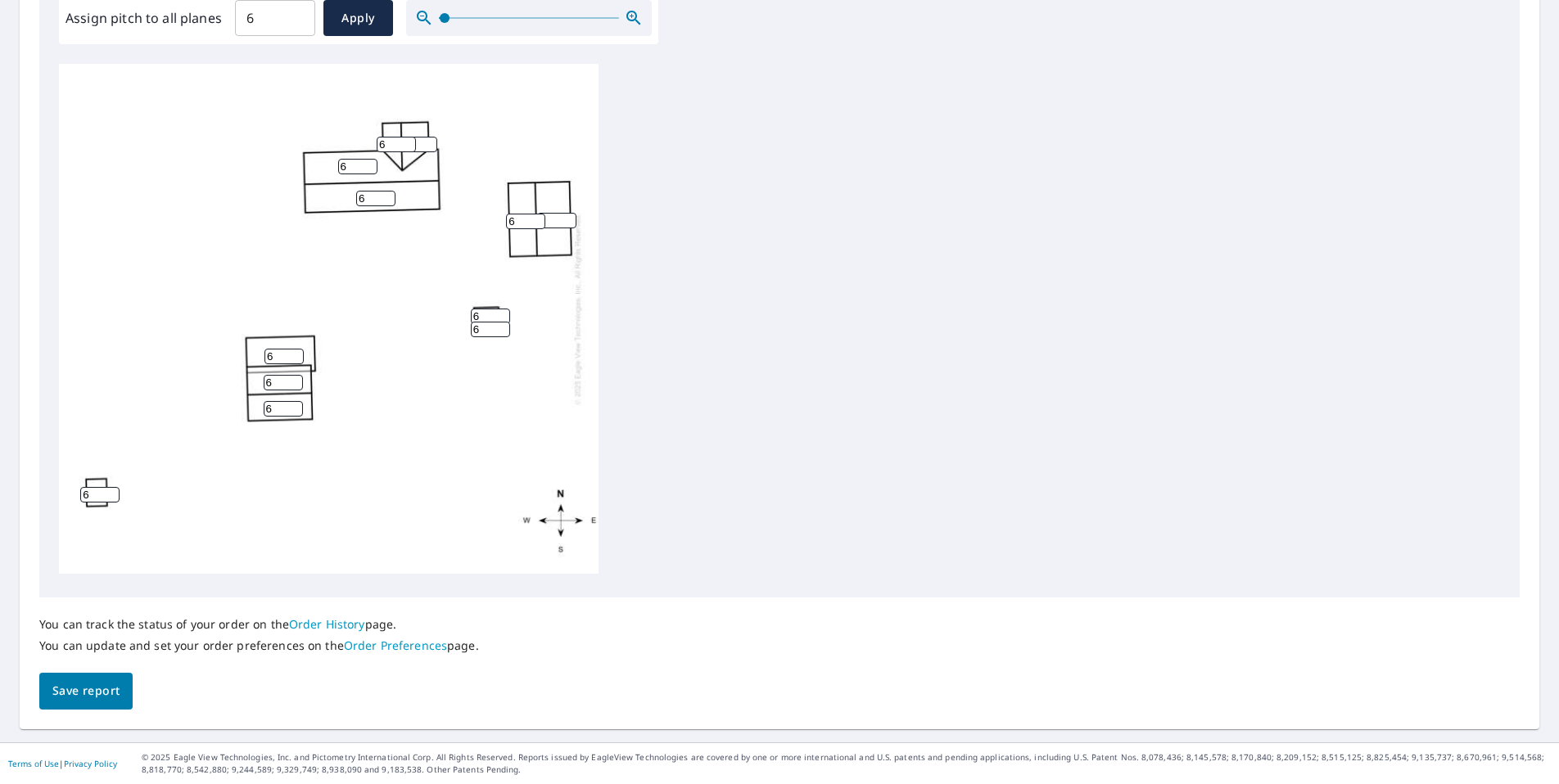
click at [104, 692] on span "Save report" at bounding box center [86, 692] width 67 height 21
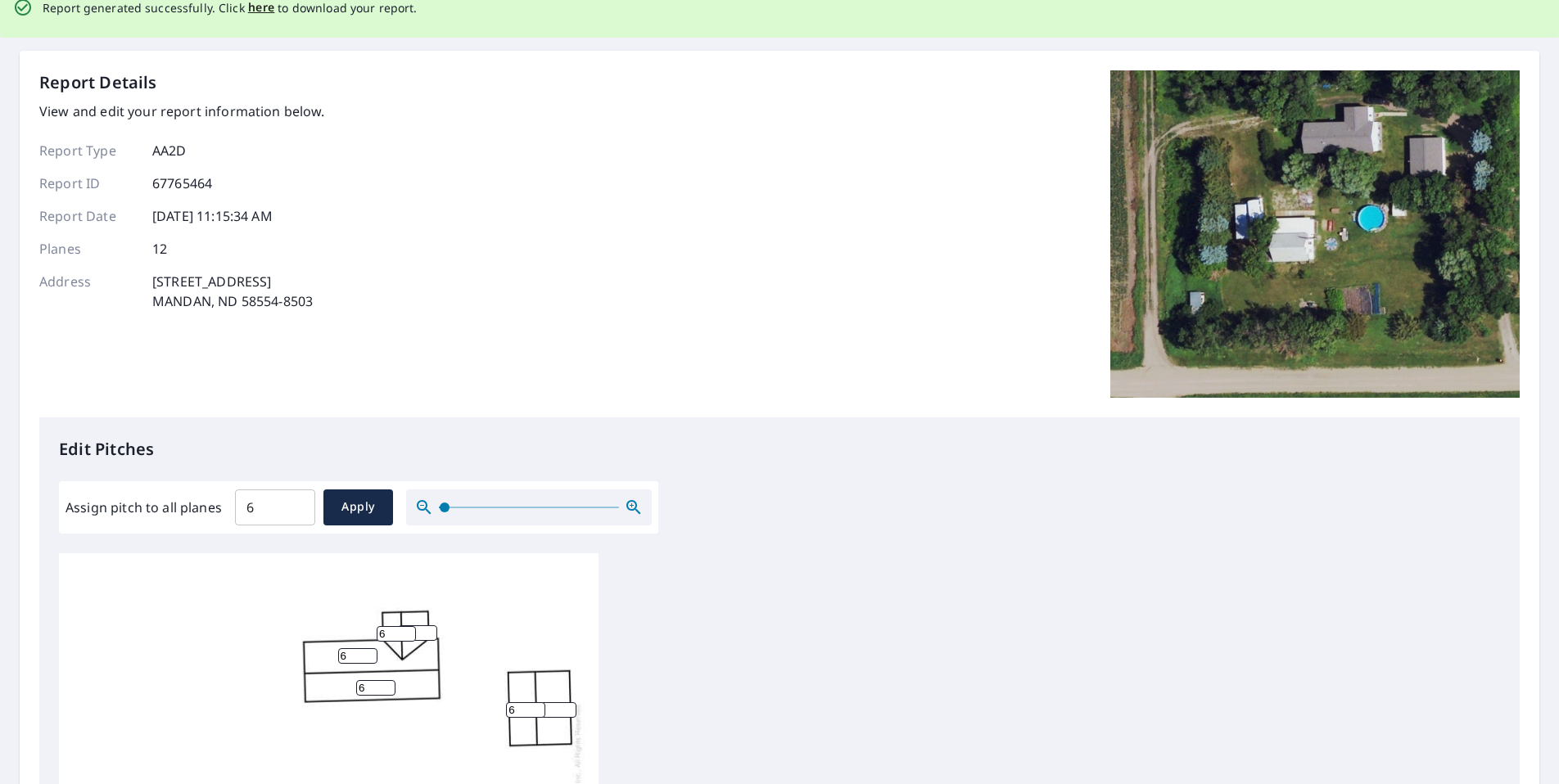
scroll to position [0, 0]
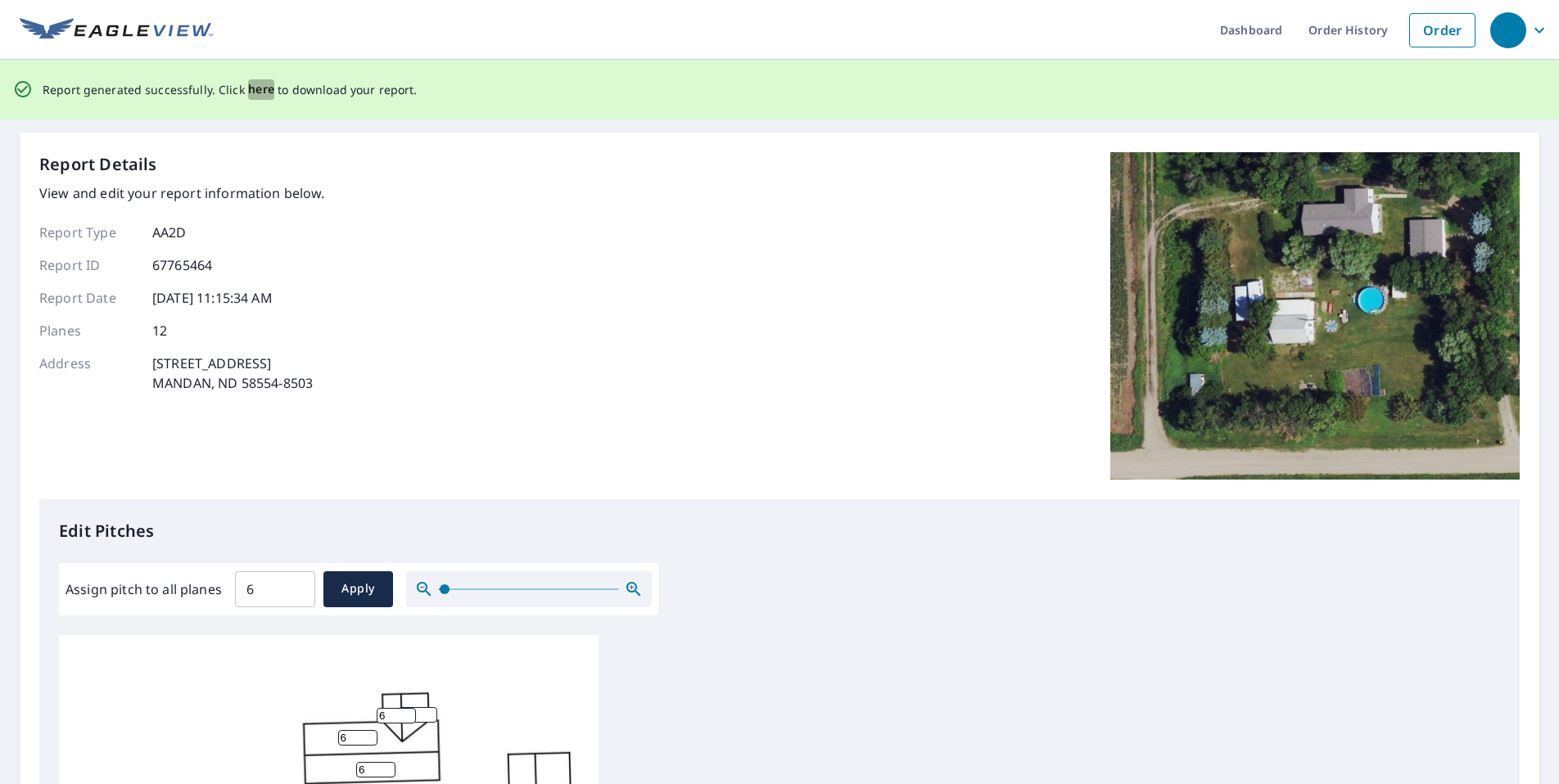
click at [257, 86] on span "here" at bounding box center [261, 90] width 27 height 21
